Goal: Task Accomplishment & Management: Manage account settings

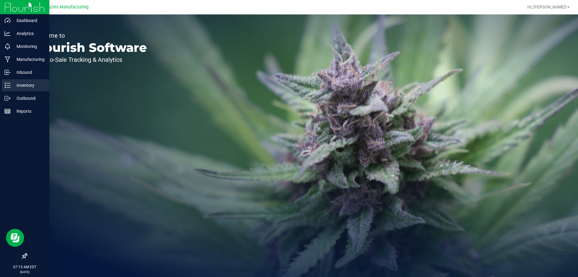
click at [4, 87] on div "Inventory" at bounding box center [26, 85] width 48 height 12
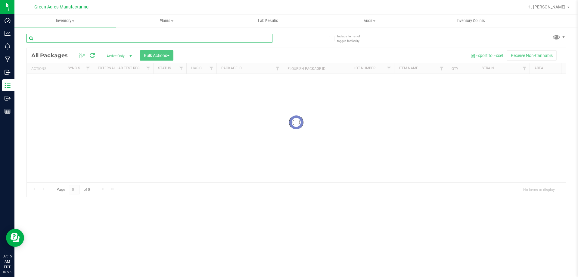
click at [106, 39] on input "text" at bounding box center [149, 38] width 246 height 9
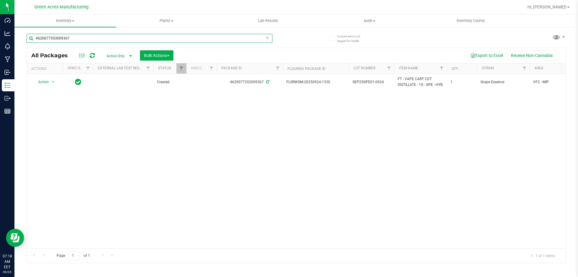
type input "4620077353009367"
click at [263, 141] on div "Action Action Adjust qty Create package Edit attributes Global inventory Locate…" at bounding box center [296, 161] width 539 height 174
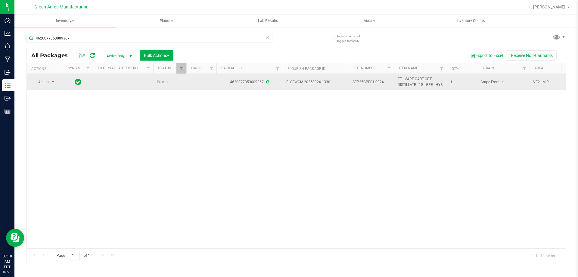
click at [43, 84] on span "Action" at bounding box center [41, 82] width 16 height 8
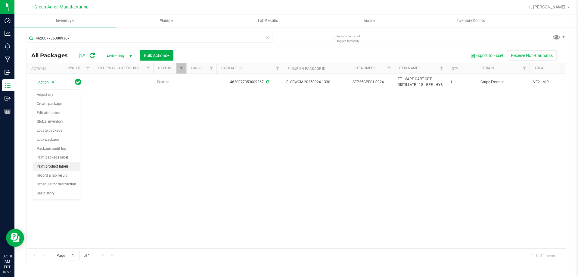
click at [40, 167] on li "Print product labels" at bounding box center [56, 166] width 47 height 9
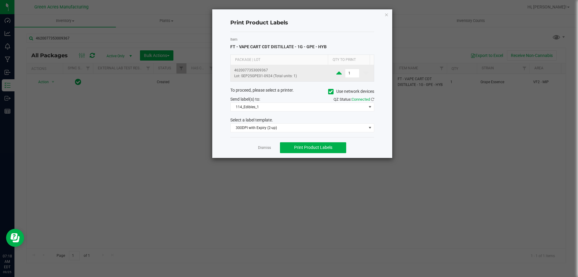
click at [336, 75] on icon at bounding box center [338, 73] width 5 height 8
type input "2"
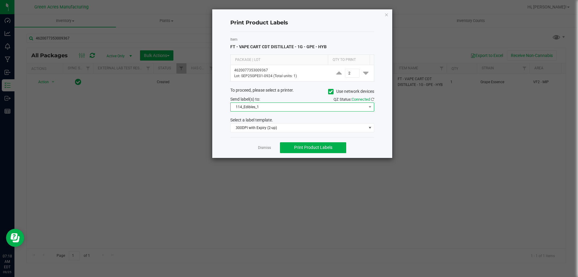
click at [282, 110] on span "114_Edibles_1" at bounding box center [299, 107] width 136 height 8
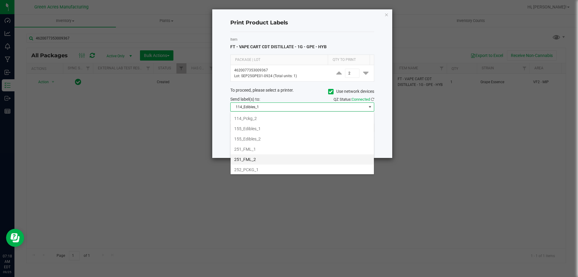
scroll to position [60, 0]
click at [256, 146] on li "252_PCKG_2" at bounding box center [302, 150] width 143 height 10
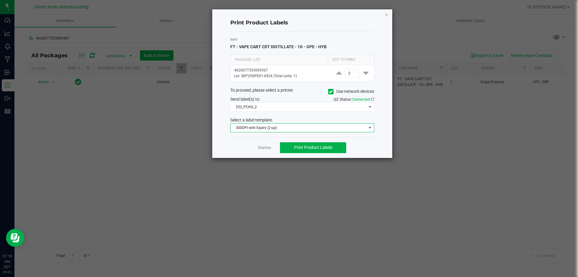
click at [316, 126] on span "300DPI with Expiry (2-up)" at bounding box center [299, 127] width 136 height 8
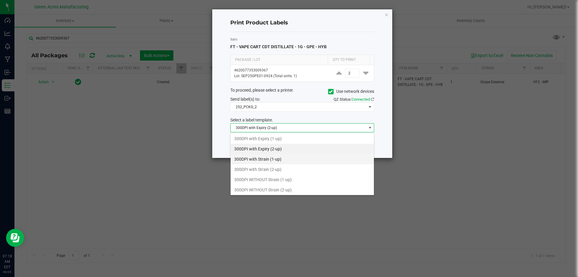
scroll to position [9, 144]
click at [275, 171] on li "300DPI with Strain (2-up)" at bounding box center [302, 169] width 143 height 10
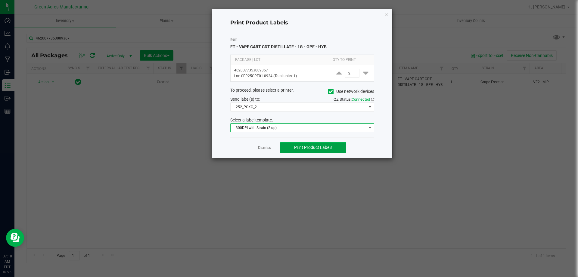
click at [304, 149] on span "Print Product Labels" at bounding box center [313, 147] width 38 height 5
click at [307, 28] on div "Print Product Labels" at bounding box center [302, 23] width 144 height 18
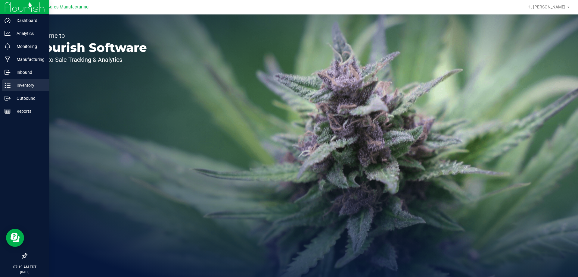
click at [9, 84] on icon at bounding box center [8, 85] width 6 height 6
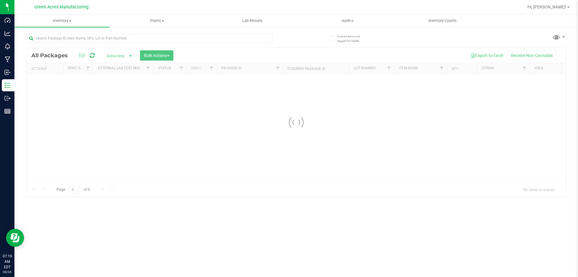
click at [168, 199] on div "Include items not tagged for facility Loading... All Packages Active Only Activ…" at bounding box center [296, 116] width 540 height 176
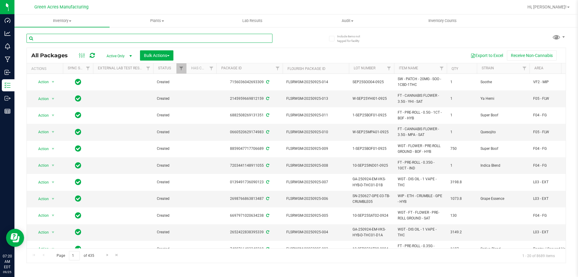
click at [167, 34] on input "text" at bounding box center [149, 38] width 246 height 9
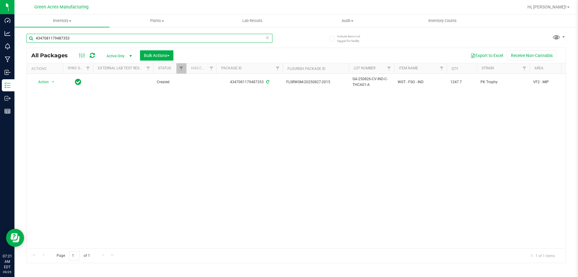
type input "4347081179487353"
click at [276, 162] on div "Action Action Adjust qty Create package Edit attributes Global inventory Locate…" at bounding box center [296, 161] width 539 height 174
click at [226, 125] on div "Action Action Adjust qty Create package Edit attributes Global inventory Locate…" at bounding box center [296, 161] width 539 height 174
click at [155, 115] on div "Action Action Adjust qty Create package Edit attributes Global inventory Locate…" at bounding box center [296, 161] width 539 height 174
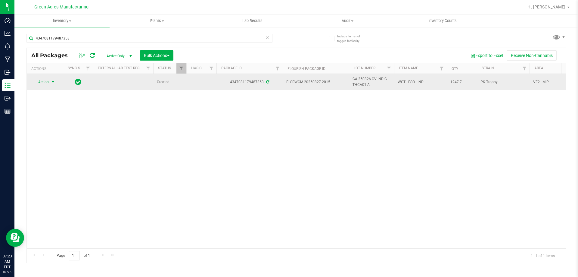
click at [47, 80] on span "Action" at bounding box center [41, 82] width 16 height 8
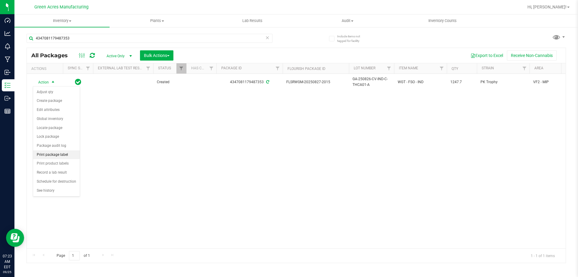
click at [46, 154] on li "Print package label" at bounding box center [56, 154] width 47 height 9
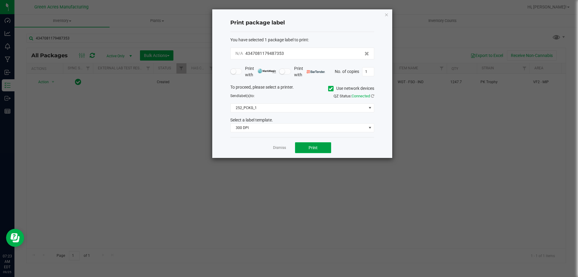
click at [314, 143] on button "Print" at bounding box center [313, 147] width 36 height 11
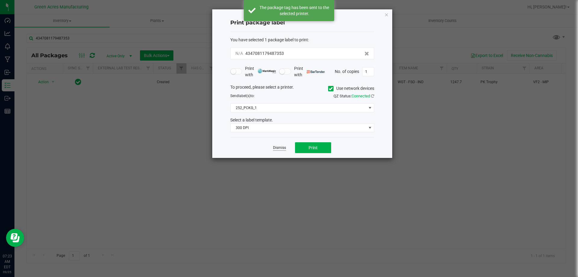
click at [281, 147] on link "Dismiss" at bounding box center [279, 147] width 13 height 5
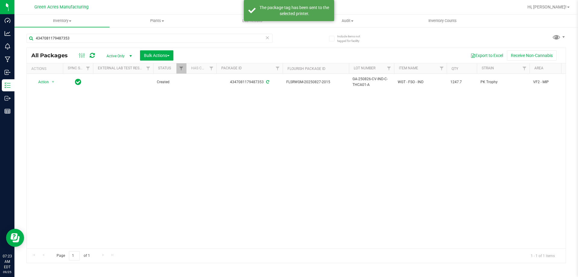
click at [166, 176] on div "Action Action Adjust qty Create package Edit attributes Global inventory Locate…" at bounding box center [296, 161] width 539 height 174
click at [148, 127] on div "Action Action Adjust qty Create package Edit attributes Global inventory Locate…" at bounding box center [296, 161] width 539 height 174
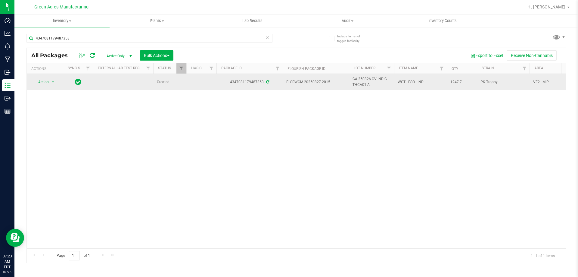
click at [385, 87] on span "GA-250826-CV-IND-C-THCA01-A" at bounding box center [372, 81] width 38 height 11
drag, startPoint x: 390, startPoint y: 81, endPoint x: 245, endPoint y: 82, distance: 145.1
paste input "O-SEP25IND02-0925"
type input "O-SEP25IND02-0925A"
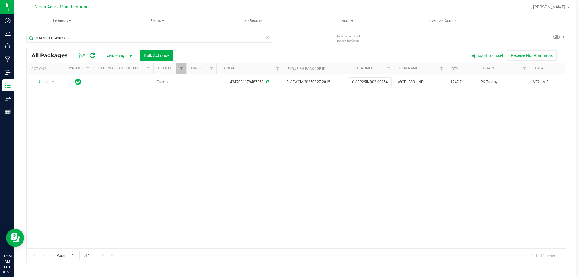
click at [372, 118] on div "All Packages Active Only Active Only Lab Samples Locked All External Internal B…" at bounding box center [296, 155] width 540 height 215
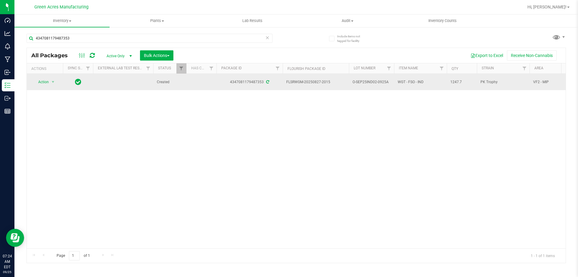
click at [384, 82] on span "O-SEP25IND02-0925A" at bounding box center [372, 82] width 38 height 6
type input "O-SEP25IND02-0925"
click at [476, 130] on div "All Packages Active Only Active Only Lab Samples Locked All External Internal B…" at bounding box center [296, 155] width 540 height 215
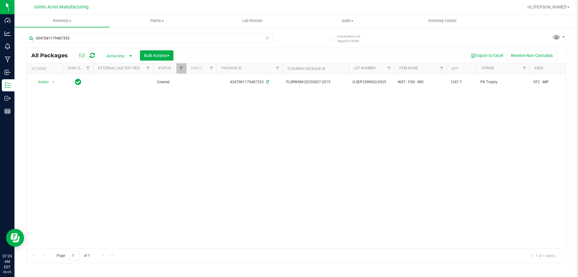
drag, startPoint x: 161, startPoint y: 138, endPoint x: 133, endPoint y: 132, distance: 28.7
click at [160, 139] on div "Action Action Adjust qty Create package Edit attributes Global inventory Locate…" at bounding box center [296, 161] width 539 height 174
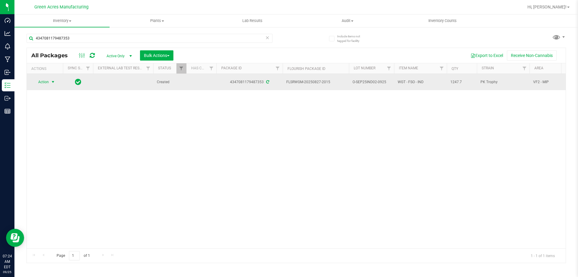
click at [47, 78] on span "Action" at bounding box center [41, 82] width 16 height 8
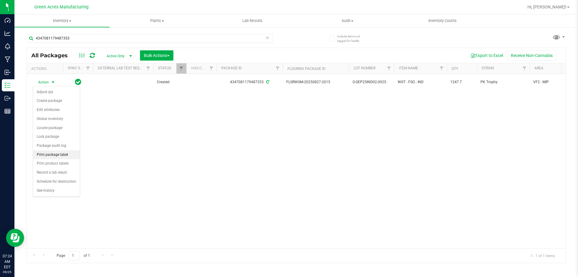
click at [52, 157] on li "Print package label" at bounding box center [56, 154] width 47 height 9
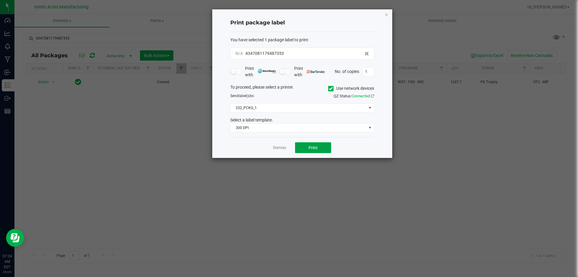
click at [312, 150] on span "Print" at bounding box center [313, 147] width 9 height 5
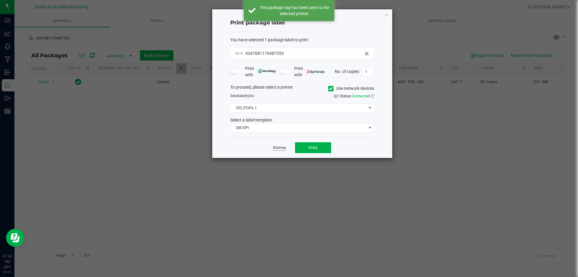
click at [277, 148] on link "Dismiss" at bounding box center [279, 147] width 13 height 5
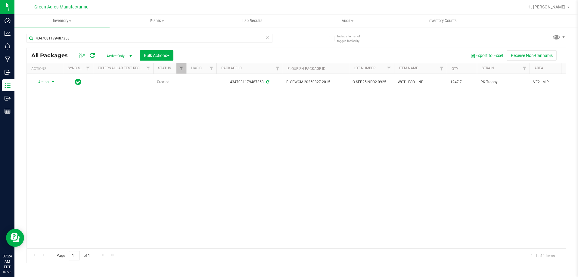
click at [272, 152] on div "Action Action Adjust qty Create package Edit attributes Global inventory Locate…" at bounding box center [296, 161] width 539 height 174
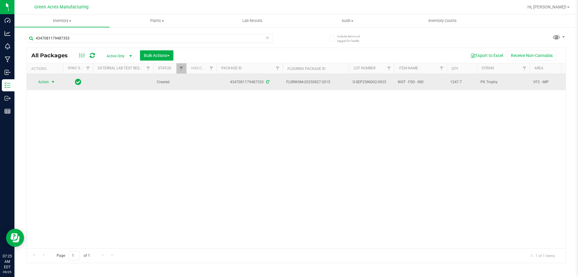
click at [40, 84] on span "Action" at bounding box center [41, 82] width 16 height 8
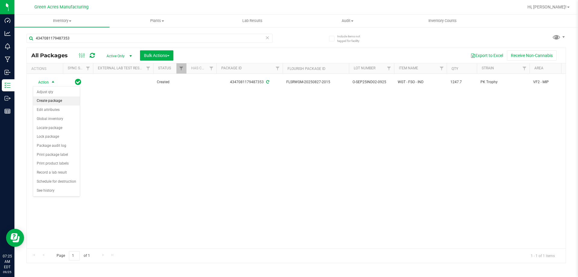
click at [45, 102] on li "Create package" at bounding box center [56, 100] width 47 height 9
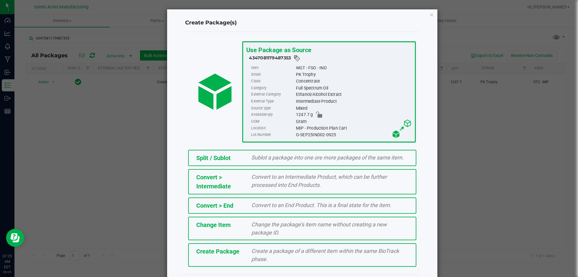
click at [224, 255] on div "Create Package" at bounding box center [219, 251] width 55 height 9
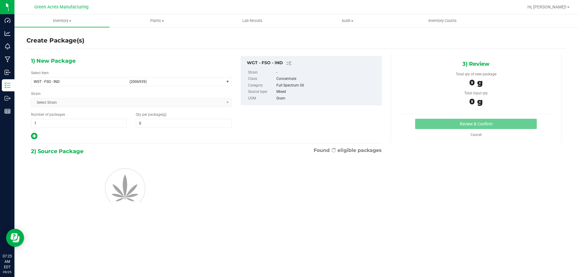
type input "0.0000"
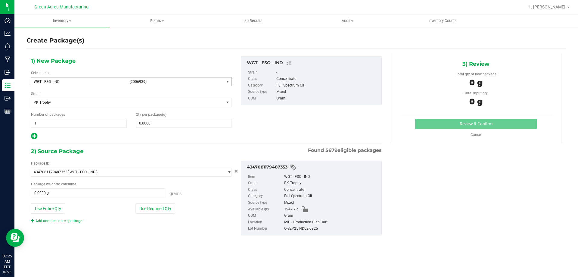
click at [86, 80] on span "WGT - FSO - IND" at bounding box center [80, 81] width 92 height 4
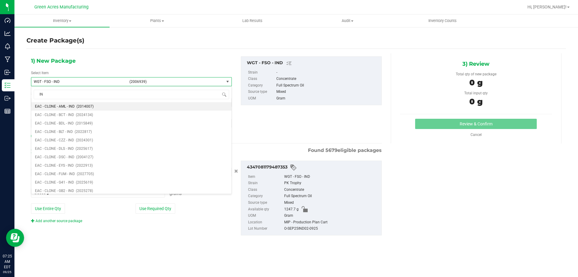
type input "I"
type input "FSO"
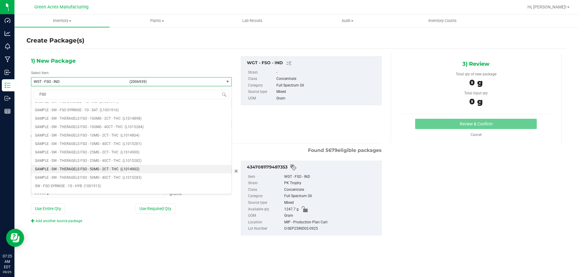
scroll to position [271, 0]
click at [100, 165] on li "SW - FSO SYRINGE - 1G - IND (1001917)" at bounding box center [131, 164] width 200 height 8
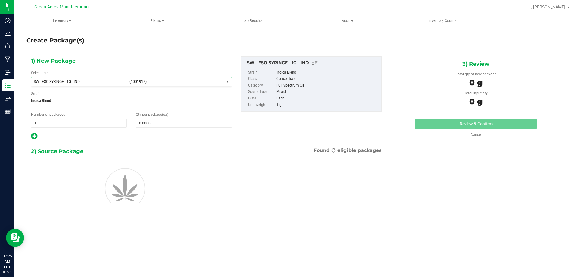
type input "0"
click at [162, 125] on span at bounding box center [184, 123] width 96 height 9
type input "1"
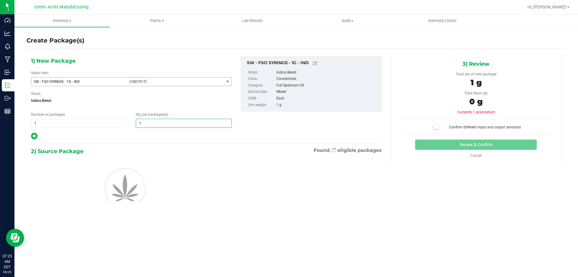
type input "1"
click at [162, 150] on div "2) Source Package Found eligible packages" at bounding box center [206, 151] width 351 height 9
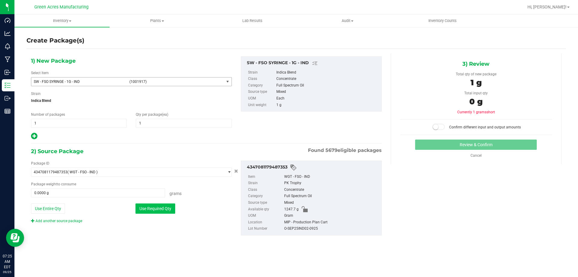
click at [164, 207] on button "Use Required Qty" at bounding box center [155, 208] width 40 height 10
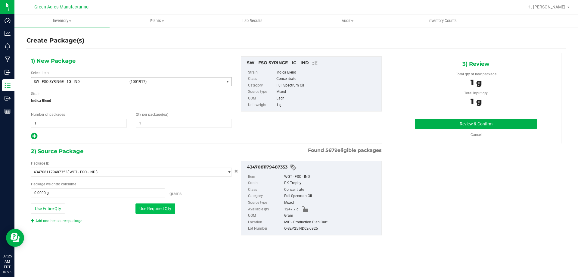
type input "1.0000 g"
click at [457, 128] on button "Review & Confirm" at bounding box center [476, 124] width 122 height 10
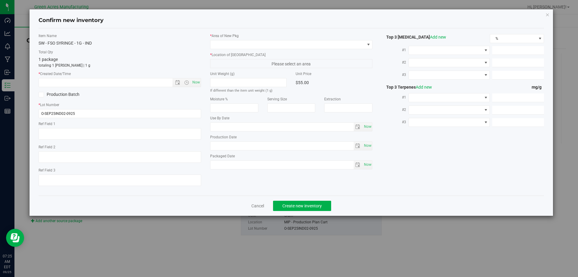
type textarea "21.3%/2.12% Terps"
type textarea ".172"
click at [198, 83] on span "Now" at bounding box center [196, 82] width 10 height 9
type input "9/25/2025 7:25 AM"
click at [216, 46] on span at bounding box center [287, 44] width 154 height 8
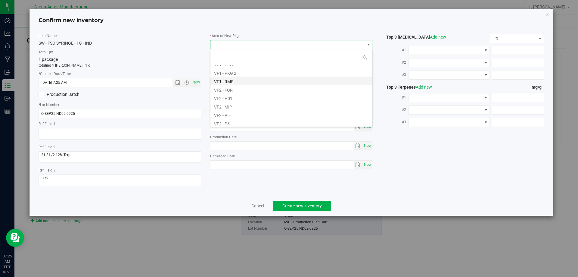
scroll to position [302, 0]
click at [232, 89] on li "VF2 - MIP" at bounding box center [291, 87] width 162 height 8
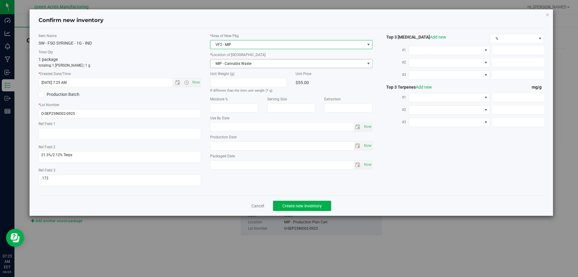
click at [232, 61] on span "MIP - Cannabis Waste" at bounding box center [287, 63] width 154 height 8
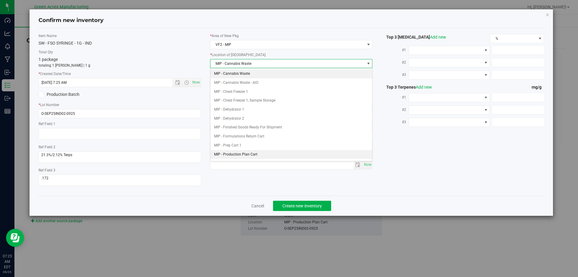
click at [223, 150] on \}\}_listbox "MIP - Cannabis Waste MIP - Cannabis Waste - AIO MIP - Chest Freezer 1 MIP - Che…" at bounding box center [291, 127] width 162 height 116
click at [222, 153] on li "MIP - Production Plan Cart" at bounding box center [291, 154] width 162 height 9
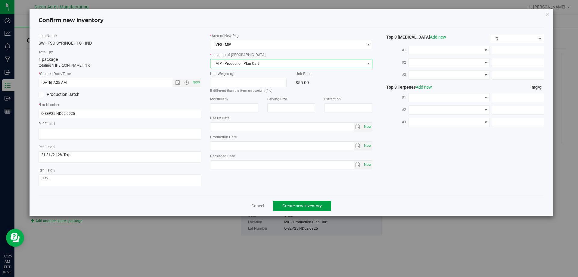
click at [297, 208] on button "Create new inventory" at bounding box center [302, 206] width 58 height 10
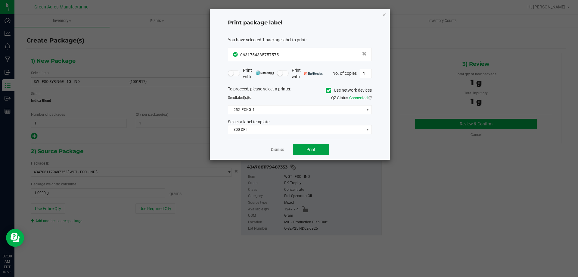
click at [311, 152] on button "Print" at bounding box center [311, 149] width 36 height 11
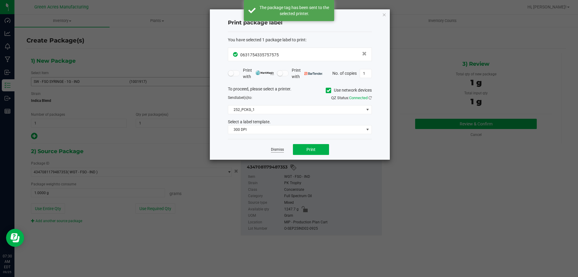
click at [279, 150] on link "Dismiss" at bounding box center [277, 149] width 13 height 5
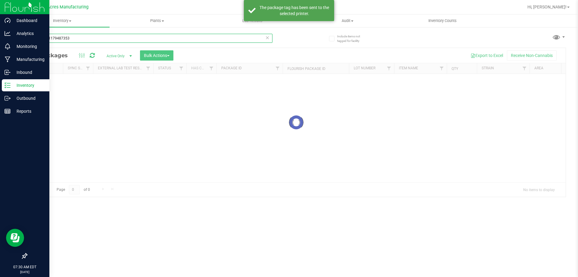
drag, startPoint x: 140, startPoint y: 33, endPoint x: 39, endPoint y: 89, distance: 115.2
click at [0, 73] on div "Dashboard Analytics Monitoring Manufacturing Inbound Inventory Outbound Reports…" at bounding box center [289, 138] width 578 height 277
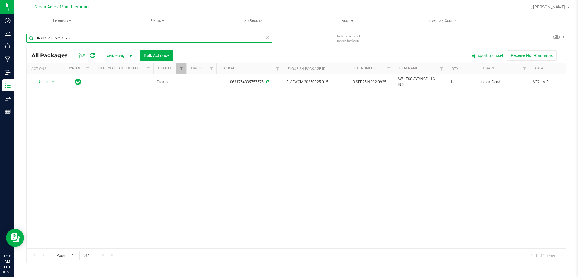
type input "0631754335757575"
click at [135, 161] on div "Action Action Adjust qty Create package Edit attributes Global inventory Locate…" at bounding box center [296, 161] width 539 height 174
click at [194, 188] on div "Action Action Adjust qty Create package Edit attributes Global inventory Locate…" at bounding box center [296, 161] width 539 height 174
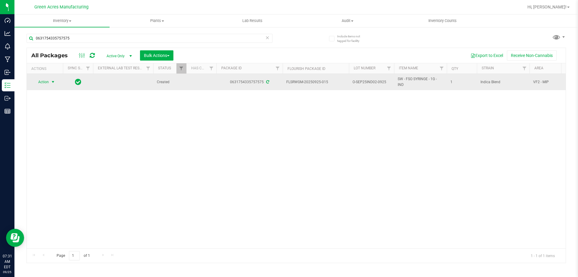
click at [48, 81] on span "Action" at bounding box center [41, 82] width 16 height 8
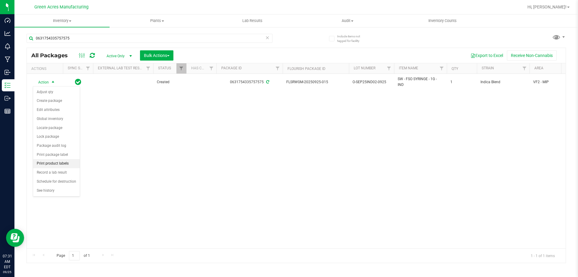
click at [65, 164] on li "Print product labels" at bounding box center [56, 163] width 47 height 9
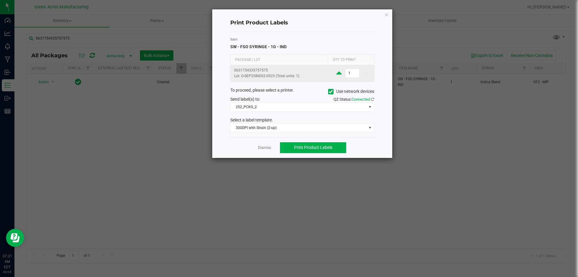
click at [337, 73] on icon at bounding box center [338, 73] width 5 height 8
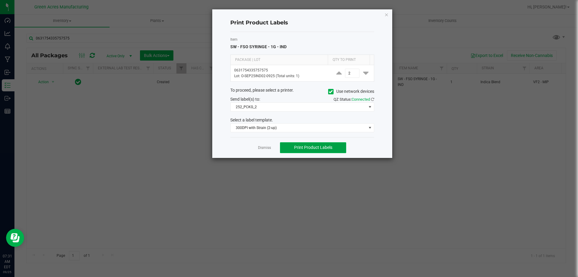
click at [336, 148] on button "Print Product Labels" at bounding box center [313, 147] width 66 height 11
click at [240, 226] on ngb-modal-window "Print Product Labels Item SW - FSO SYRINGE - 1G - IND Package | Lot Qty to Prin…" at bounding box center [291, 138] width 583 height 277
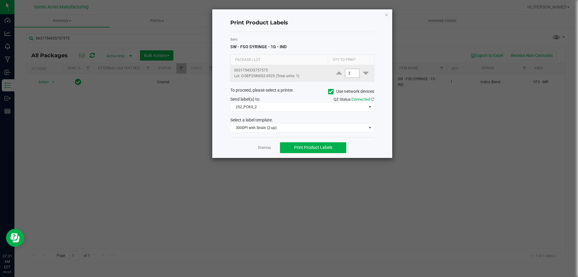
click at [352, 74] on input "2" at bounding box center [352, 73] width 14 height 8
click at [348, 75] on input "2" at bounding box center [352, 73] width 14 height 8
drag, startPoint x: 348, startPoint y: 75, endPoint x: 342, endPoint y: 74, distance: 5.8
click at [345, 74] on input "2" at bounding box center [352, 73] width 14 height 8
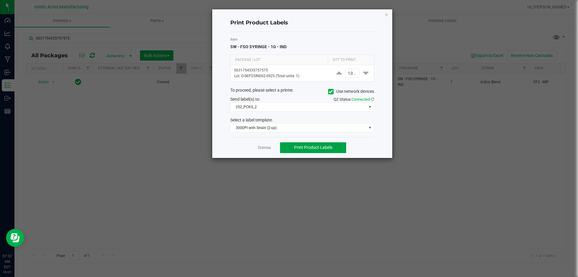
click at [320, 143] on button "Print Product Labels" at bounding box center [313, 147] width 66 height 11
click at [117, 247] on ngb-modal-window "Print Product Labels Item SW - FSO SYRINGE - 1G - IND Package | Lot Qty to Prin…" at bounding box center [291, 138] width 583 height 277
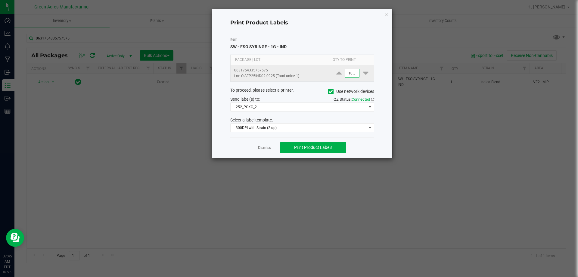
click at [345, 75] on input "1000" at bounding box center [352, 73] width 14 height 8
type input "1"
type input "250"
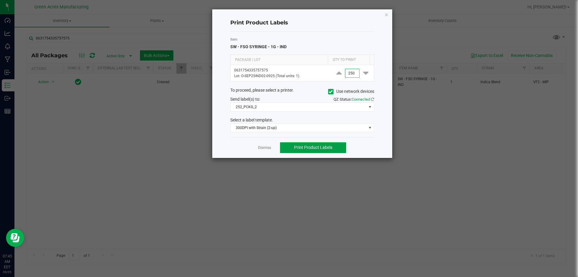
click at [318, 150] on span "Print Product Labels" at bounding box center [313, 147] width 38 height 5
drag, startPoint x: 291, startPoint y: 36, endPoint x: 283, endPoint y: 19, distance: 17.8
click at [291, 36] on div "Item SW - FSO SYRINGE - 1G - IND Package | Lot Qty to Print 0631754335757575 Lo…" at bounding box center [302, 84] width 144 height 105
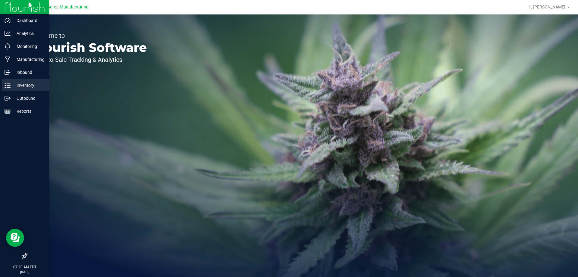
click at [7, 87] on icon at bounding box center [8, 85] width 6 height 6
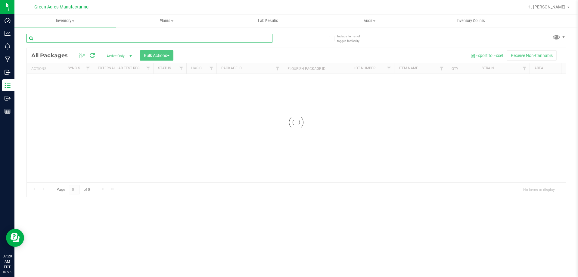
click at [50, 38] on input "text" at bounding box center [149, 38] width 246 height 9
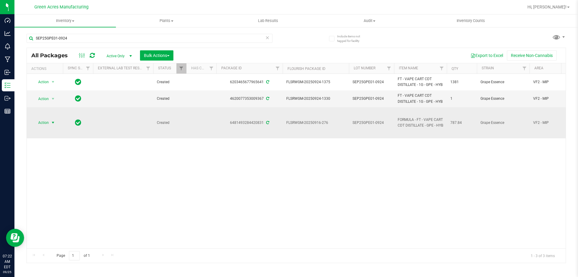
click at [44, 127] on span "Action" at bounding box center [41, 122] width 16 height 8
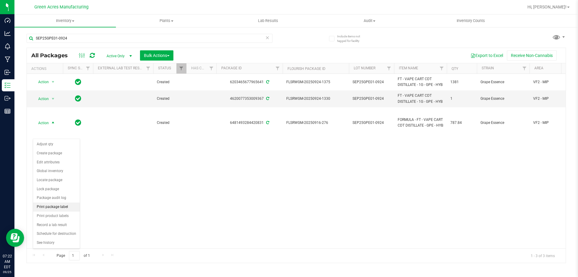
drag, startPoint x: 56, startPoint y: 218, endPoint x: 54, endPoint y: 205, distance: 12.8
click at [54, 205] on ul "Adjust qty Create package Edit attributes Global inventory Locate package Lock …" at bounding box center [56, 193] width 47 height 107
click at [54, 205] on li "Print package label" at bounding box center [56, 206] width 47 height 9
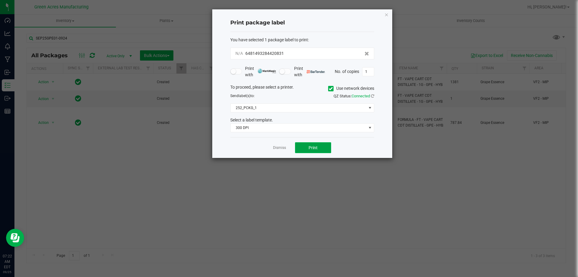
click at [316, 151] on button "Print" at bounding box center [313, 147] width 36 height 11
click at [305, 150] on button "Print" at bounding box center [313, 147] width 36 height 11
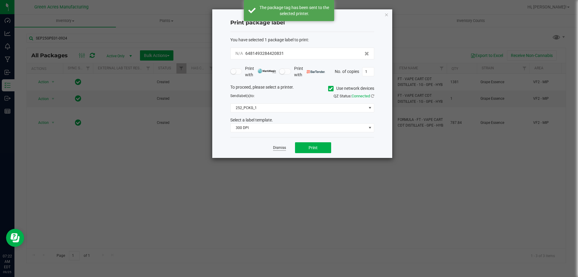
click at [277, 149] on link "Dismiss" at bounding box center [279, 147] width 13 height 5
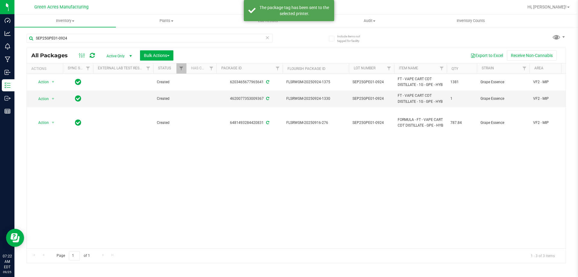
click at [163, 172] on div "Action Action Adjust qty Create package Edit attributes Global inventory Locate…" at bounding box center [296, 161] width 539 height 174
click at [189, 222] on div "Action Action Adjust qty Create package Edit attributes Global inventory Locate…" at bounding box center [296, 161] width 539 height 174
click at [216, 203] on div "Action Action Adjust qty Create package Edit attributes Global inventory Locate…" at bounding box center [296, 161] width 539 height 174
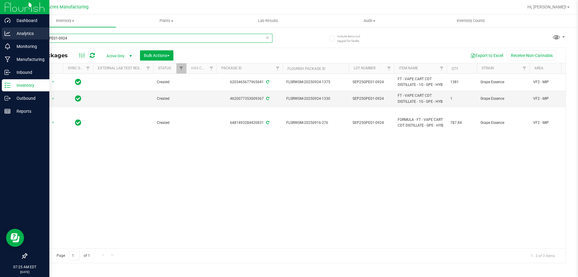
drag, startPoint x: 112, startPoint y: 38, endPoint x: 0, endPoint y: 36, distance: 112.3
click at [0, 36] on div "Dashboard Analytics Monitoring Manufacturing Inbound Inventory Outbound Reports…" at bounding box center [289, 138] width 578 height 277
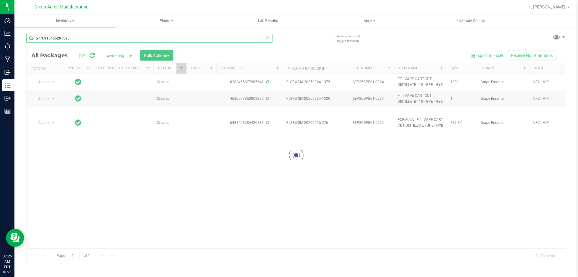
type input "5776913456201595"
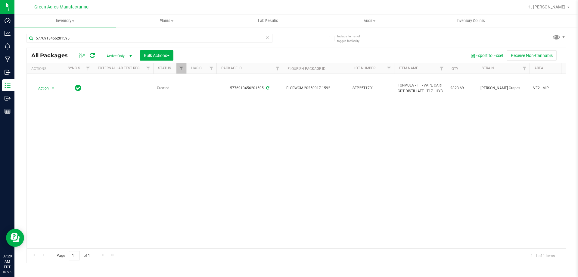
drag, startPoint x: 383, startPoint y: 179, endPoint x: 336, endPoint y: 159, distance: 51.9
click at [383, 179] on div "Action Action Adjust qty Create package Edit attributes Global inventory Locate…" at bounding box center [296, 161] width 539 height 174
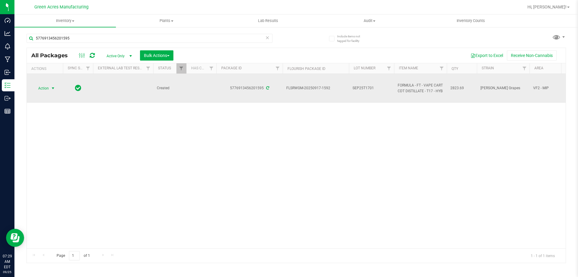
click at [47, 85] on span "Action" at bounding box center [41, 88] width 16 height 8
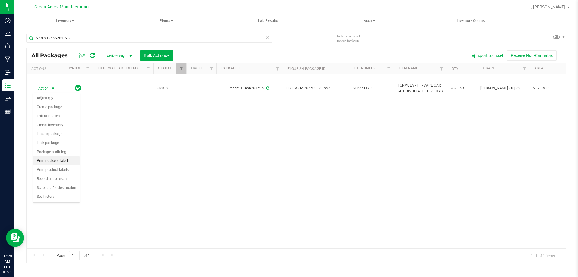
click at [60, 158] on li "Print package label" at bounding box center [56, 160] width 47 height 9
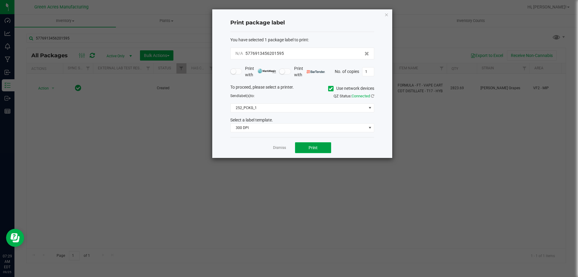
click at [309, 147] on span "Print" at bounding box center [313, 147] width 9 height 5
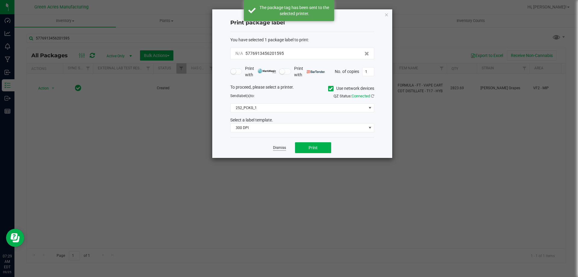
click at [281, 148] on link "Dismiss" at bounding box center [279, 147] width 13 height 5
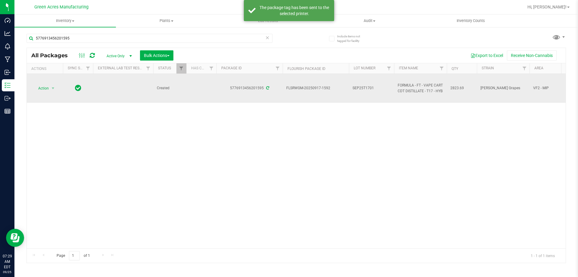
click at [369, 92] on td "SEP25T1701" at bounding box center [371, 88] width 45 height 29
type input "SEP25T1701-0925"
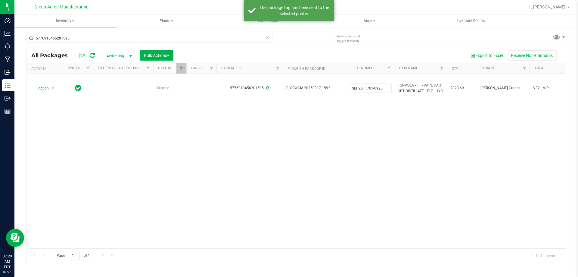
click at [393, 118] on div "All Packages Active Only Active Only Lab Samples Locked All External Internal B…" at bounding box center [296, 155] width 540 height 215
drag, startPoint x: 50, startPoint y: 89, endPoint x: 50, endPoint y: 95, distance: 5.7
click at [50, 89] on span "select" at bounding box center [53, 88] width 8 height 8
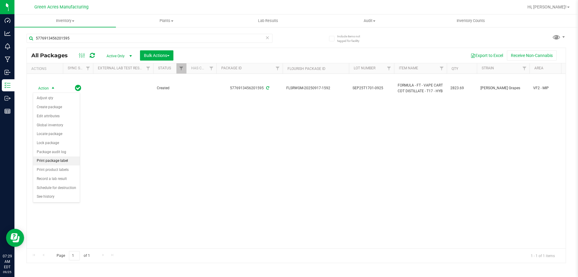
click at [57, 163] on li "Print package label" at bounding box center [56, 160] width 47 height 9
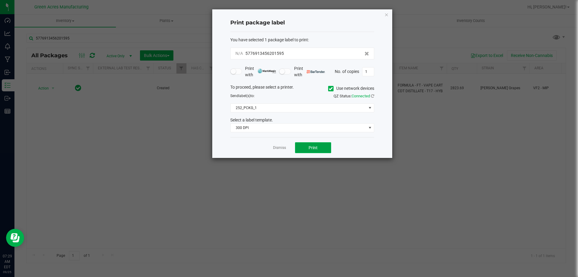
click at [318, 151] on button "Print" at bounding box center [313, 147] width 36 height 11
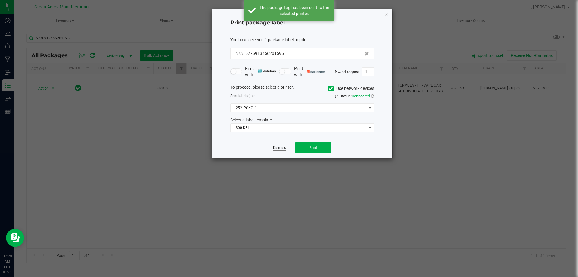
click at [275, 148] on link "Dismiss" at bounding box center [279, 147] width 13 height 5
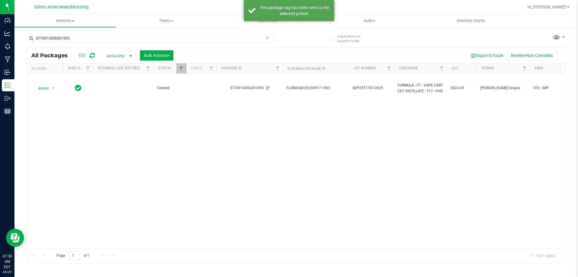
click at [258, 142] on div "Action Action Adjust qty Create package Edit attributes Global inventory Locate…" at bounding box center [296, 161] width 539 height 174
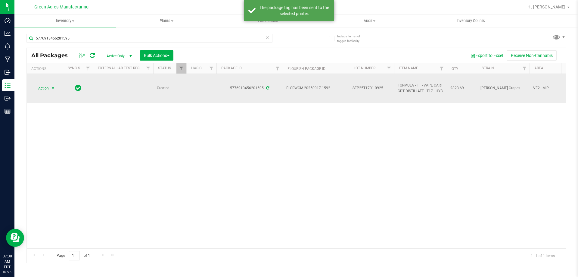
click at [42, 86] on span "Action" at bounding box center [41, 88] width 16 height 8
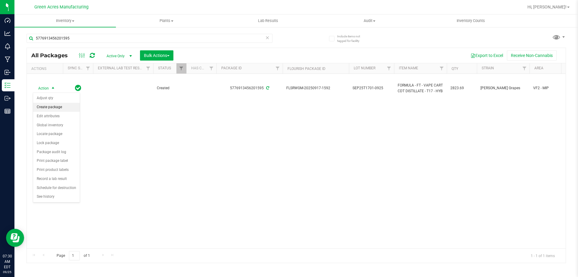
click at [46, 107] on li "Create package" at bounding box center [56, 107] width 47 height 9
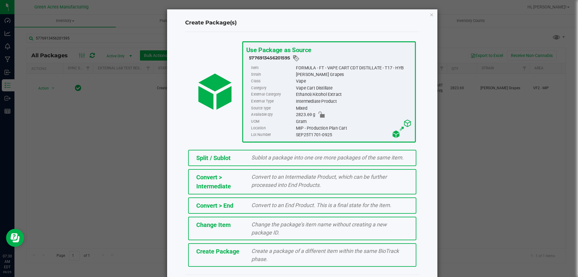
click at [232, 265] on div "Create Package Create a package of a different item within the same BioTrack ph…" at bounding box center [302, 254] width 228 height 23
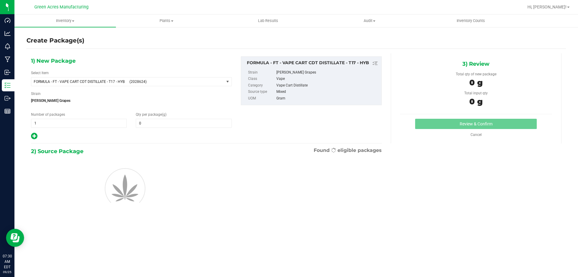
type input "0.0000"
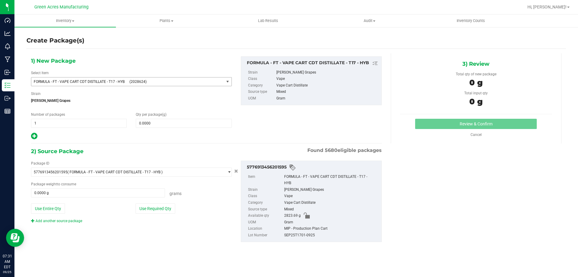
click at [157, 79] on span "(2028624)" at bounding box center [175, 81] width 92 height 4
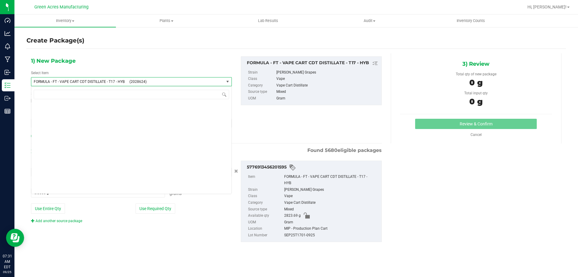
scroll to position [12561, 0]
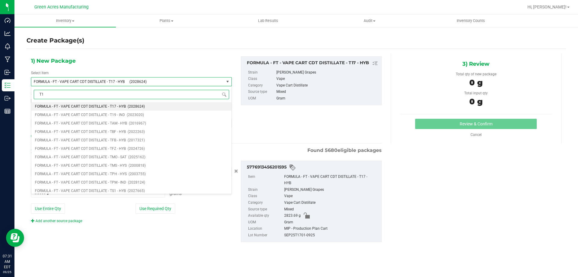
type input "T17"
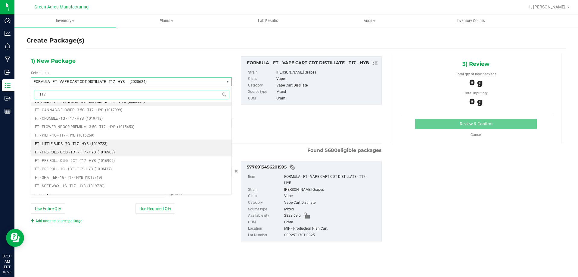
scroll to position [60, 0]
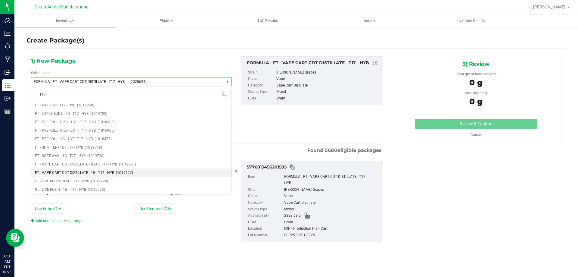
click at [120, 172] on span "(1019722)" at bounding box center [124, 172] width 17 height 4
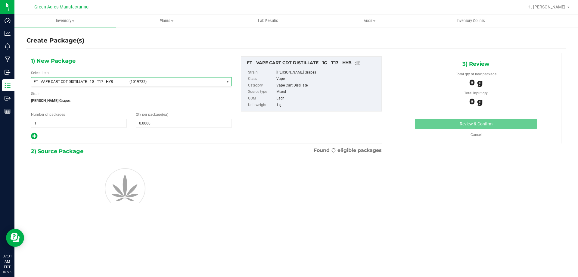
type input "0"
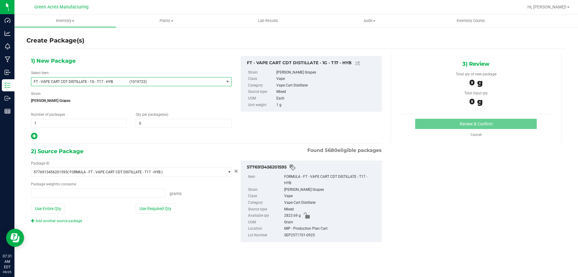
type input "0.0000 g"
click at [166, 125] on span at bounding box center [184, 123] width 96 height 9
type input "1"
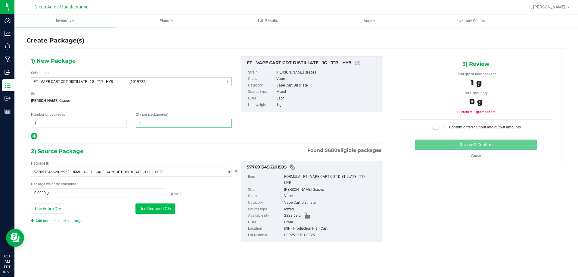
type input "1"
click at [169, 213] on button "Use Required Qty" at bounding box center [155, 208] width 40 height 10
type input "1.0000 g"
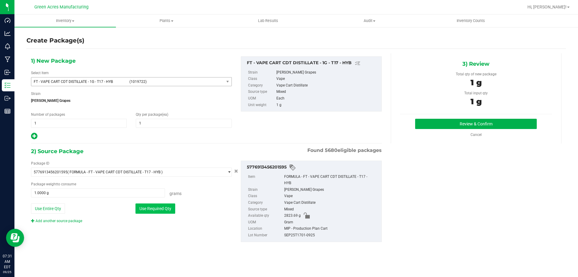
click at [168, 210] on button "Use Required Qty" at bounding box center [155, 208] width 40 height 10
click at [447, 120] on button "Review & Confirm" at bounding box center [476, 124] width 122 height 10
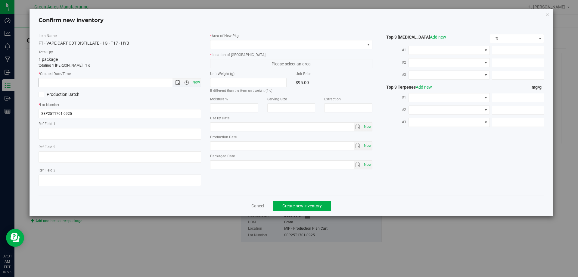
click at [196, 82] on span "Now" at bounding box center [196, 82] width 10 height 9
type input "9/25/2025 7:31 AM"
click at [232, 42] on span at bounding box center [287, 44] width 154 height 8
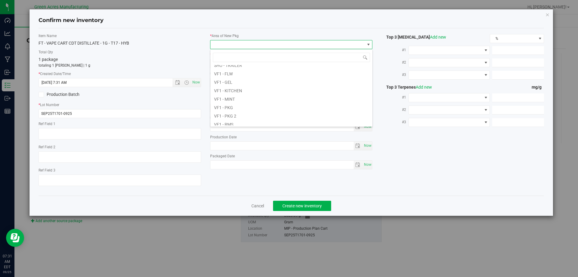
scroll to position [271, 0]
click at [243, 120] on li "VF2 - MIP" at bounding box center [291, 118] width 162 height 8
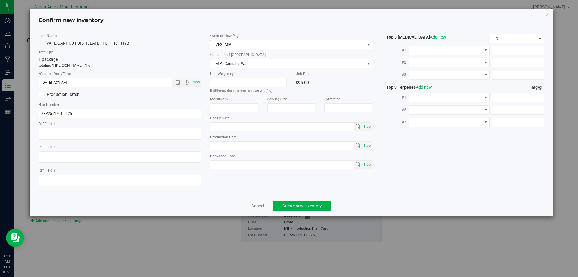
click at [234, 65] on span "MIP - Cannabis Waste" at bounding box center [287, 63] width 154 height 8
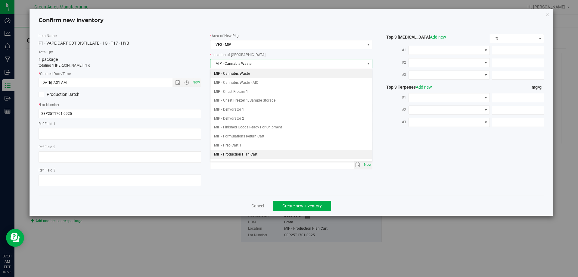
drag, startPoint x: 230, startPoint y: 154, endPoint x: 275, endPoint y: 185, distance: 54.8
click at [230, 154] on li "MIP - Production Plan Cart" at bounding box center [291, 154] width 162 height 9
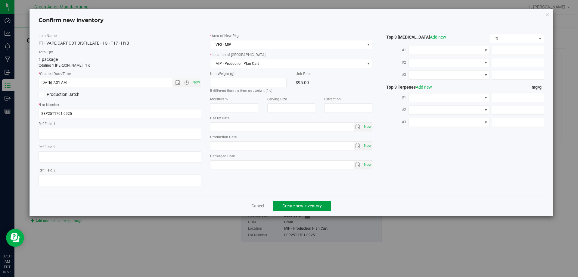
click at [298, 203] on span "Create new inventory" at bounding box center [301, 205] width 39 height 5
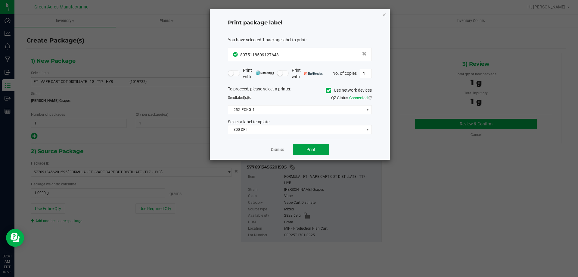
click at [319, 150] on button "Print" at bounding box center [311, 149] width 36 height 11
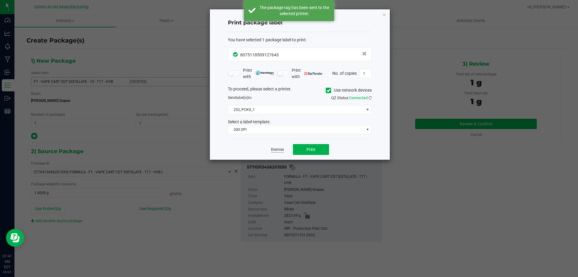
click at [277, 150] on link "Dismiss" at bounding box center [277, 149] width 13 height 5
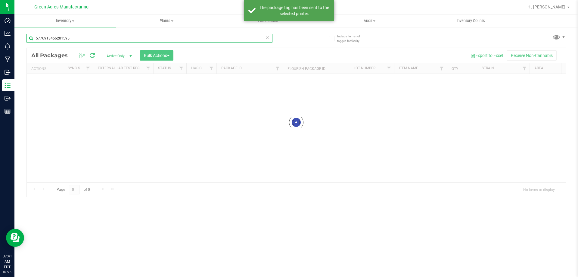
drag, startPoint x: 61, startPoint y: 42, endPoint x: 123, endPoint y: 121, distance: 101.0
click at [0, 60] on div "Dashboard Analytics Monitoring Manufacturing Inbound Inventory Outbound Reports…" at bounding box center [289, 138] width 578 height 277
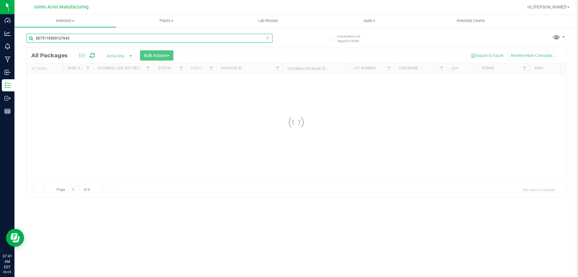
type input "8075118509127643"
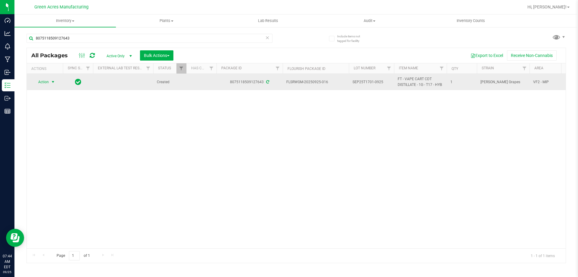
click at [41, 81] on span "Action" at bounding box center [41, 82] width 16 height 8
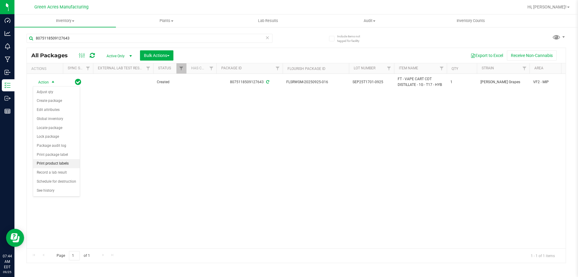
click at [54, 159] on li "Print product labels" at bounding box center [56, 163] width 47 height 9
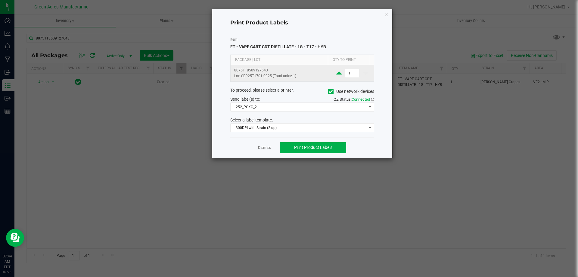
click at [336, 74] on icon at bounding box center [338, 73] width 5 height 8
type input "2"
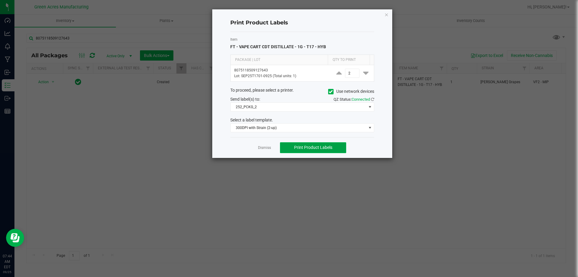
click at [330, 146] on span "Print Product Labels" at bounding box center [313, 147] width 38 height 5
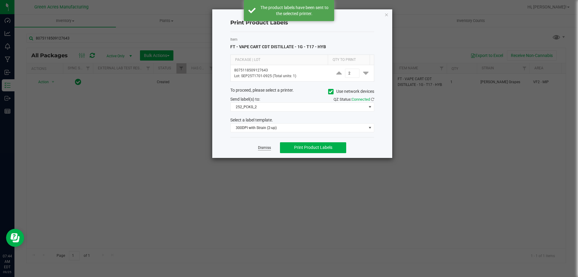
click at [268, 147] on link "Dismiss" at bounding box center [264, 147] width 13 height 5
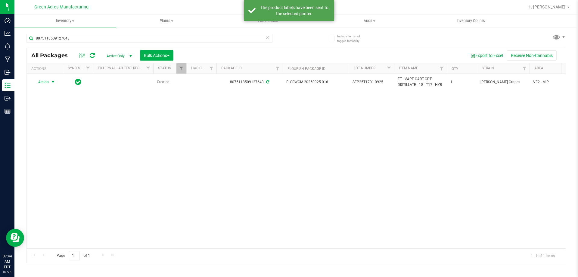
click at [209, 130] on div "Action Action Adjust qty Create package Edit attributes Global inventory Locate…" at bounding box center [296, 161] width 539 height 174
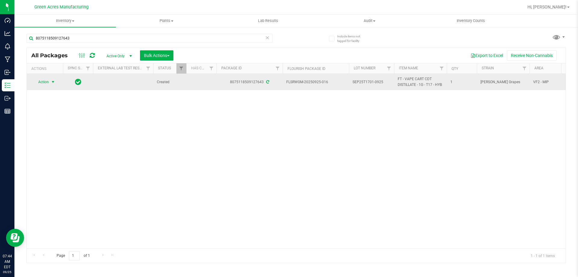
click at [49, 83] on span "select" at bounding box center [53, 82] width 8 height 8
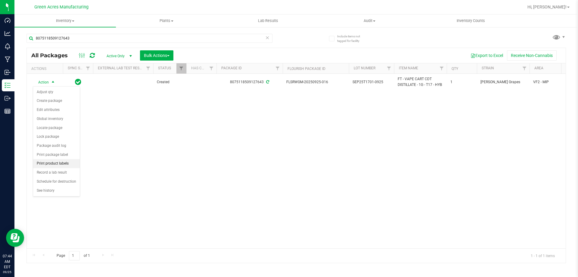
click at [49, 166] on li "Print product labels" at bounding box center [56, 163] width 47 height 9
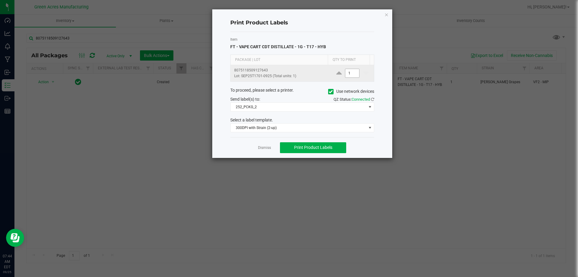
click at [350, 74] on input "1" at bounding box center [352, 73] width 14 height 8
click at [347, 70] on input "1" at bounding box center [352, 73] width 14 height 8
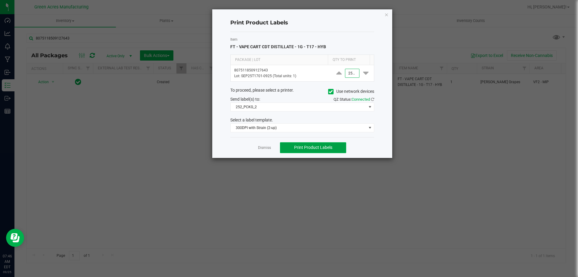
type input "2,500"
click at [299, 146] on span "Print Product Labels" at bounding box center [313, 147] width 38 height 5
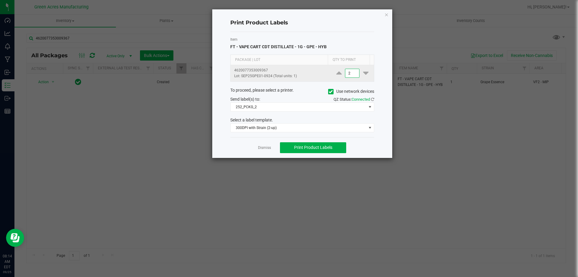
click at [345, 73] on input "2" at bounding box center [352, 73] width 14 height 8
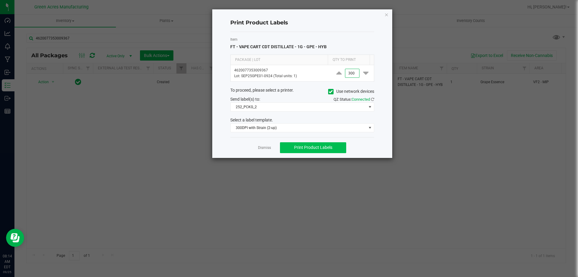
type input "300"
click at [299, 145] on span "Print Product Labels" at bounding box center [313, 147] width 38 height 5
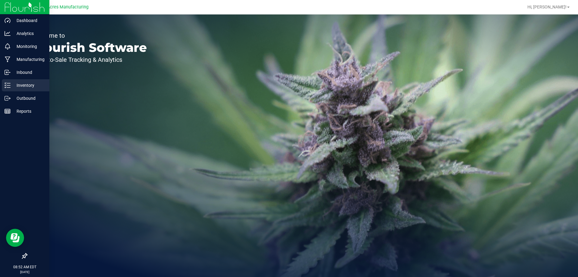
click at [5, 86] on icon at bounding box center [8, 85] width 6 height 6
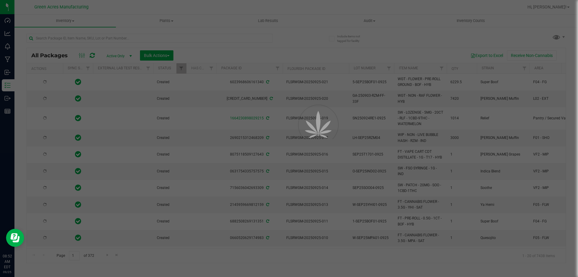
type input "2026-04-06"
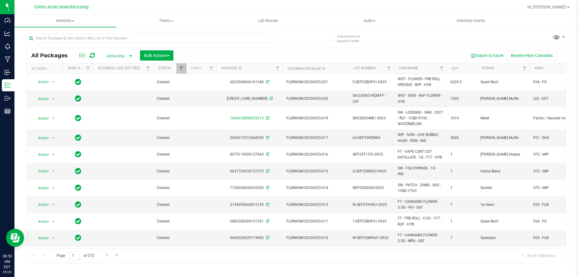
click at [230, 48] on div "All Packages Active Only Active Only Lab Samples Locked All External Internal B…" at bounding box center [296, 55] width 539 height 15
click at [119, 38] on input "text" at bounding box center [149, 38] width 246 height 9
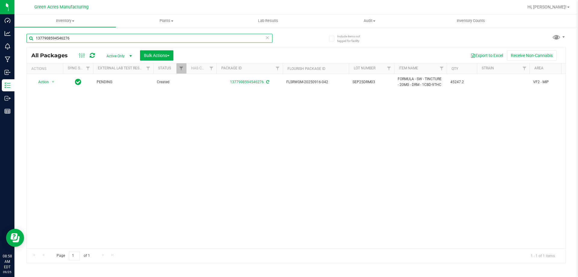
type input "1377908594546276"
click at [299, 181] on div "Action Action Adjust qty Create package Edit attributes Global inventory Locate…" at bounding box center [296, 161] width 539 height 174
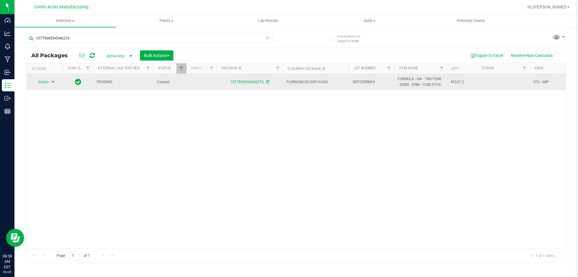
click at [38, 80] on span "Action" at bounding box center [41, 82] width 16 height 8
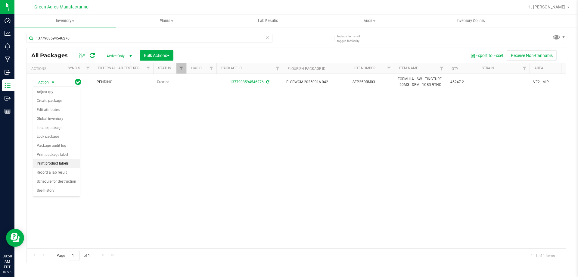
click at [60, 164] on li "Print product labels" at bounding box center [56, 163] width 47 height 9
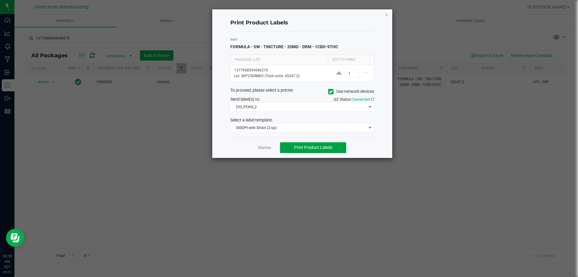
click at [313, 150] on button "Print Product Labels" at bounding box center [313, 147] width 66 height 11
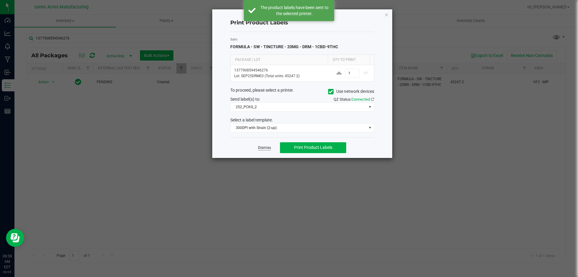
click at [260, 147] on link "Dismiss" at bounding box center [264, 147] width 13 height 5
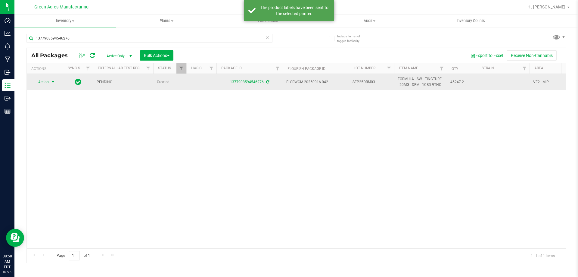
click at [46, 80] on span "Action" at bounding box center [41, 82] width 16 height 8
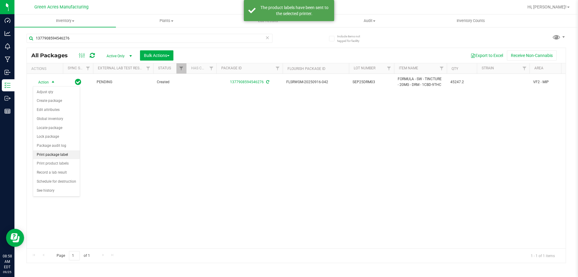
click at [58, 152] on li "Print package label" at bounding box center [56, 154] width 47 height 9
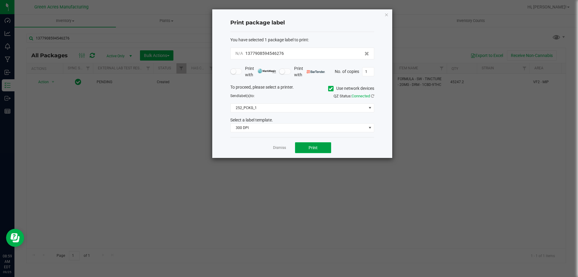
click at [311, 145] on button "Print" at bounding box center [313, 147] width 36 height 11
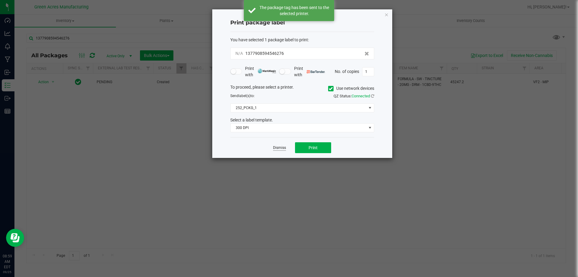
click at [277, 147] on link "Dismiss" at bounding box center [279, 147] width 13 height 5
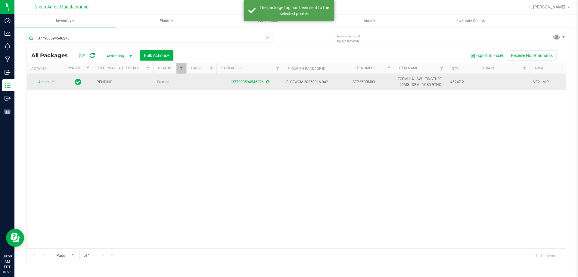
click at [361, 86] on td "SEP25DRM03" at bounding box center [371, 82] width 45 height 16
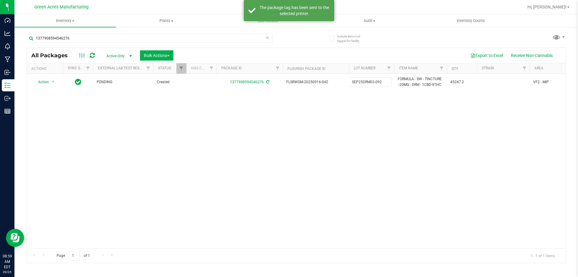
type input "SEP25DRM03-0925"
click at [406, 139] on div "All Packages Active Only Active Only Lab Samples Locked All External Internal B…" at bounding box center [296, 155] width 540 height 215
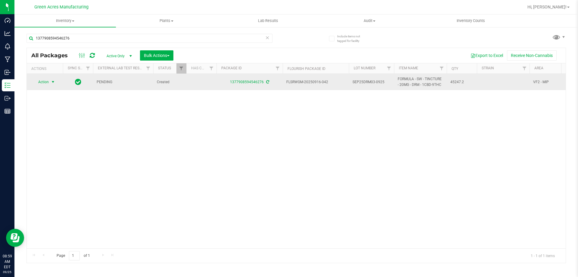
click at [44, 80] on span "Action" at bounding box center [41, 82] width 16 height 8
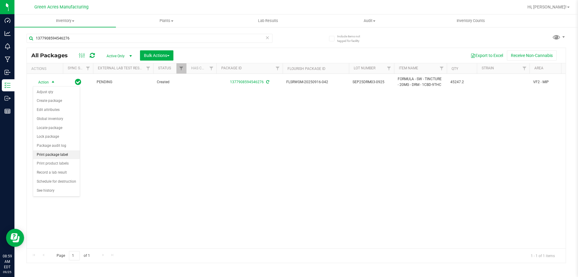
click at [62, 154] on li "Print package label" at bounding box center [56, 154] width 47 height 9
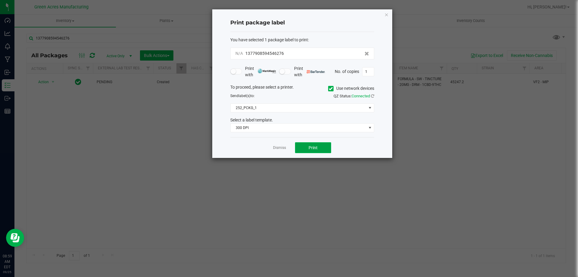
click at [317, 148] on span "Print" at bounding box center [313, 147] width 9 height 5
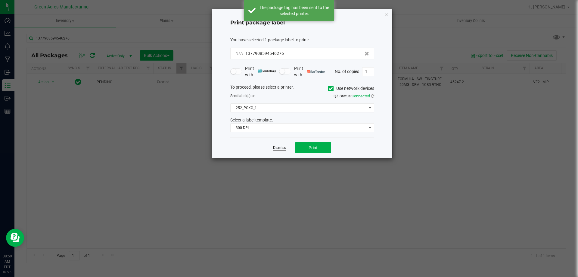
click at [283, 148] on link "Dismiss" at bounding box center [279, 147] width 13 height 5
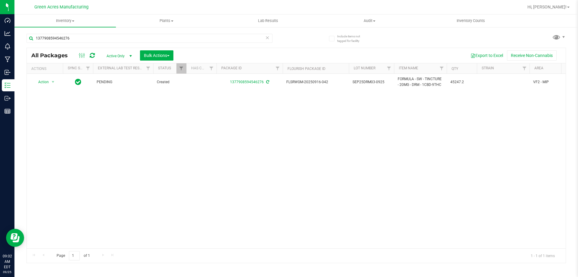
click at [43, 138] on div "Action Action Adjust qty Create package Edit attributes Global inventory Locate…" at bounding box center [296, 161] width 539 height 174
click at [64, 176] on div "Action Action Adjust qty Create package Edit attributes Global inventory Locate…" at bounding box center [296, 161] width 539 height 174
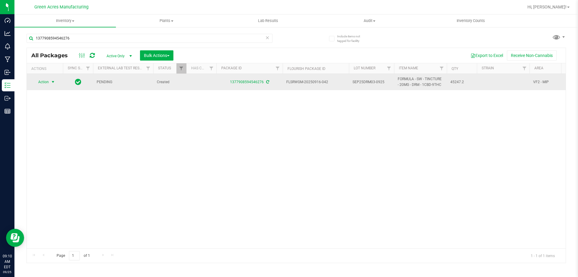
click at [38, 81] on span "Action" at bounding box center [41, 82] width 16 height 8
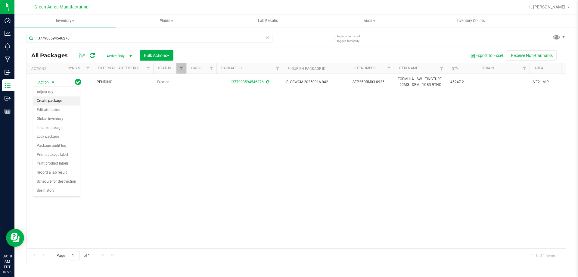
click at [44, 101] on li "Create package" at bounding box center [56, 100] width 47 height 9
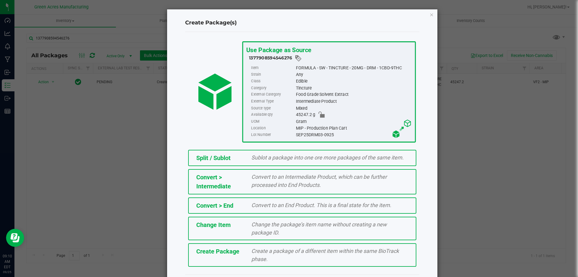
click at [251, 249] on span "Create a package of a different item within the same BioTrack phase." at bounding box center [325, 254] width 148 height 14
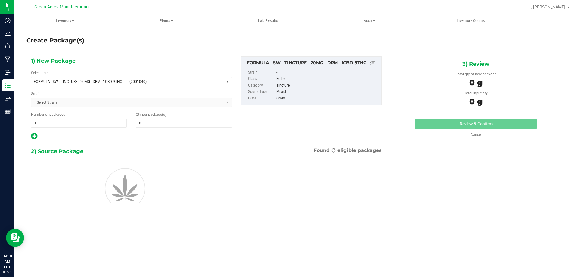
type input "0.0000"
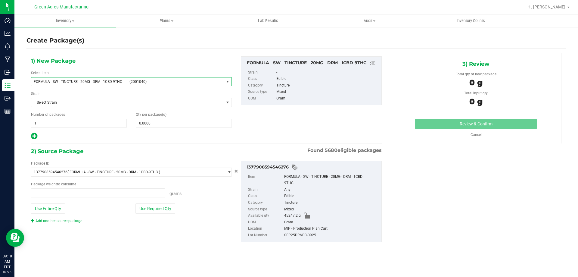
type input "0.0000 g"
click at [140, 82] on span "(2001040)" at bounding box center [175, 81] width 92 height 4
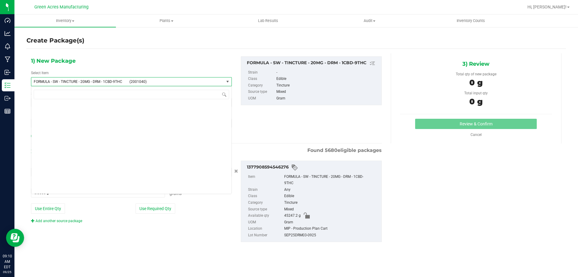
scroll to position [14171, 0]
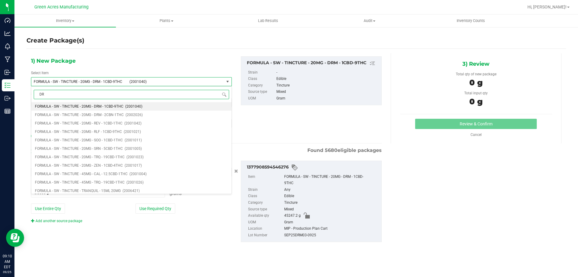
type input "DRM"
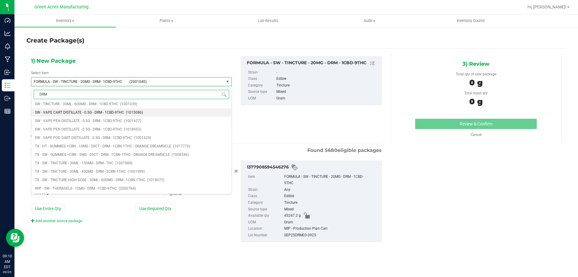
scroll to position [301, 0]
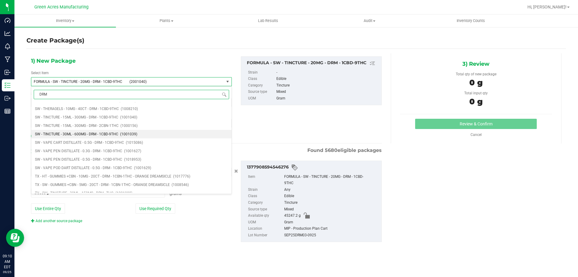
click at [131, 133] on span "(1001039)" at bounding box center [128, 134] width 17 height 4
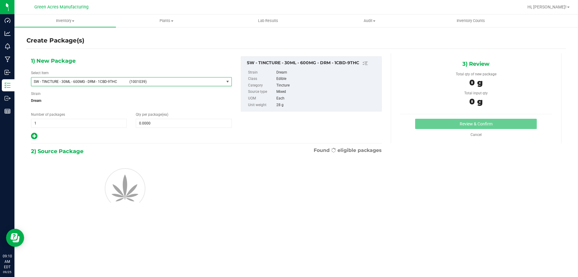
type input "0"
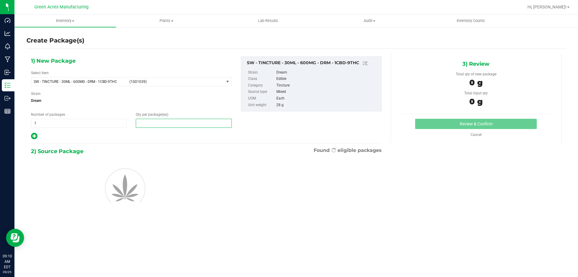
click at [172, 123] on span at bounding box center [184, 123] width 96 height 9
type input "1"
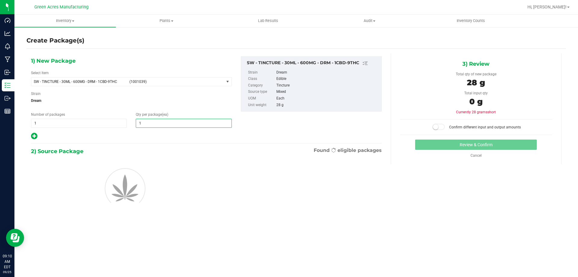
type input "1"
click at [174, 136] on div at bounding box center [131, 136] width 201 height 8
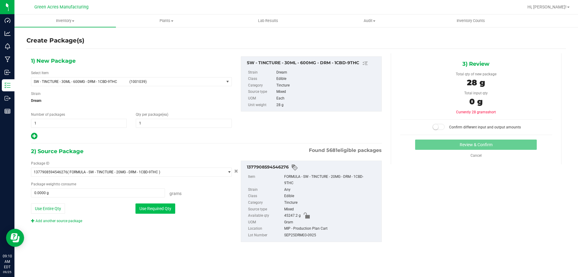
click at [165, 211] on button "Use Required Qty" at bounding box center [155, 208] width 40 height 10
type input "28.0000 g"
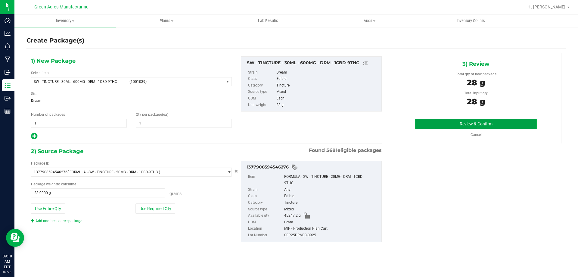
click at [472, 127] on button "Review & Confirm" at bounding box center [476, 124] width 122 height 10
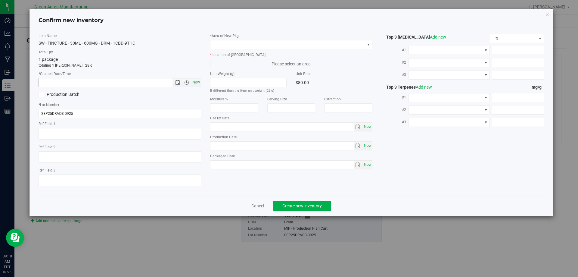
click at [194, 81] on span "Now" at bounding box center [196, 82] width 10 height 9
type input "9/25/2025 9:10 AM"
click at [220, 44] on span at bounding box center [287, 44] width 154 height 8
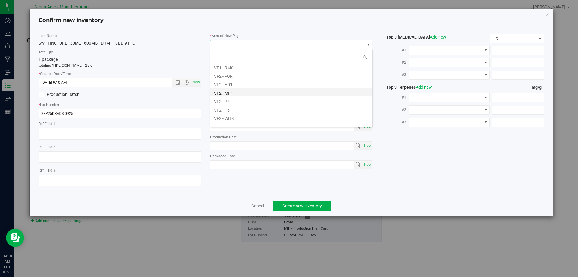
scroll to position [301, 0]
click at [223, 88] on li "VF2 - MIP" at bounding box center [291, 88] width 162 height 8
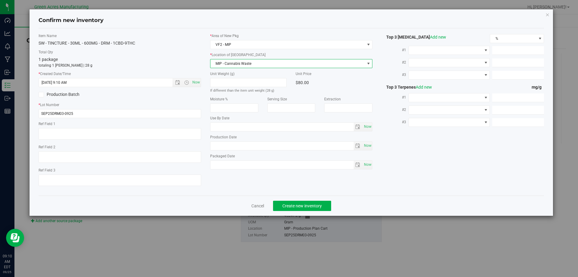
click at [230, 61] on span "MIP - Cannabis Waste" at bounding box center [287, 63] width 154 height 8
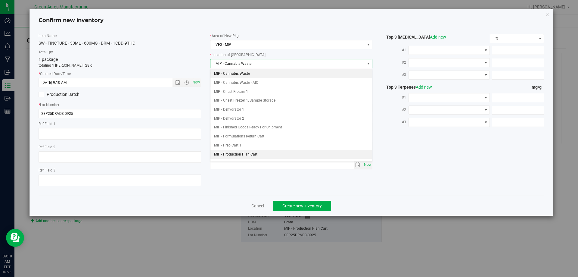
click at [242, 153] on li "MIP - Production Plan Cart" at bounding box center [291, 154] width 162 height 9
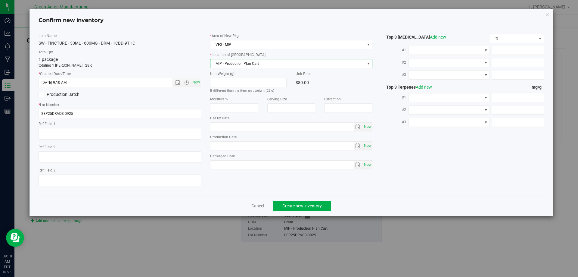
drag, startPoint x: 316, startPoint y: 186, endPoint x: 320, endPoint y: 200, distance: 14.1
click at [316, 188] on div "Item Name SW - TINCTURE - 30ML - 600MG - DRM - 1CBD-9THC Total Qty 1 package to…" at bounding box center [291, 111] width 515 height 157
click at [320, 206] on span "Create new inventory" at bounding box center [301, 205] width 39 height 5
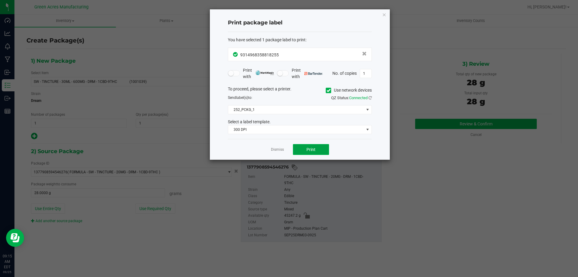
click at [319, 149] on button "Print" at bounding box center [311, 149] width 36 height 11
click at [279, 149] on link "Dismiss" at bounding box center [277, 149] width 13 height 5
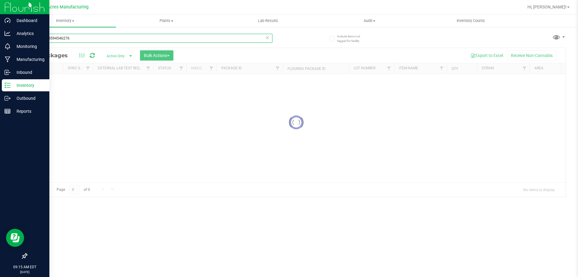
drag, startPoint x: 79, startPoint y: 39, endPoint x: 0, endPoint y: 84, distance: 91.5
click at [0, 77] on div "Dashboard Analytics Monitoring Manufacturing Inbound Inventory Outbound Reports…" at bounding box center [289, 138] width 578 height 277
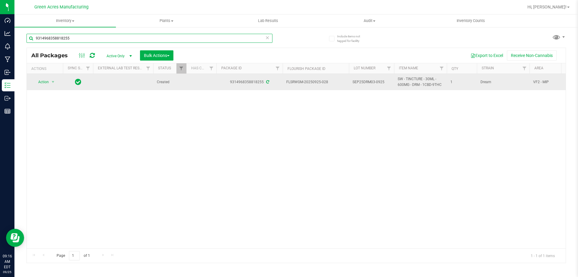
type input "9314968358818255"
click at [42, 79] on span "Action" at bounding box center [41, 82] width 16 height 8
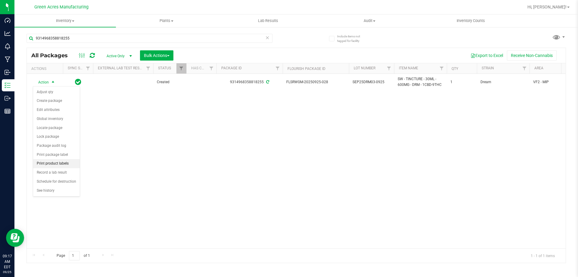
click at [63, 166] on li "Print product labels" at bounding box center [56, 163] width 47 height 9
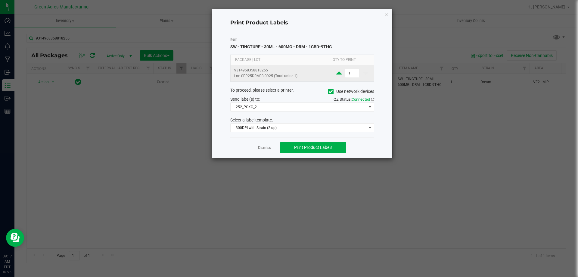
click at [336, 73] on icon at bounding box center [338, 73] width 5 height 8
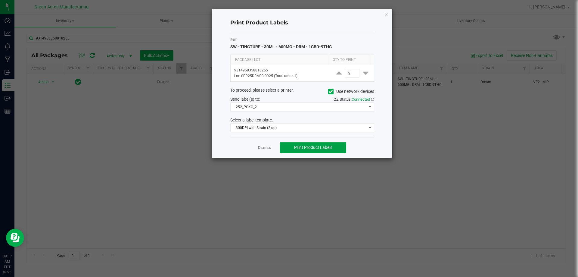
click at [323, 145] on span "Print Product Labels" at bounding box center [313, 147] width 38 height 5
click at [290, 31] on div "Print Product Labels" at bounding box center [302, 23] width 144 height 18
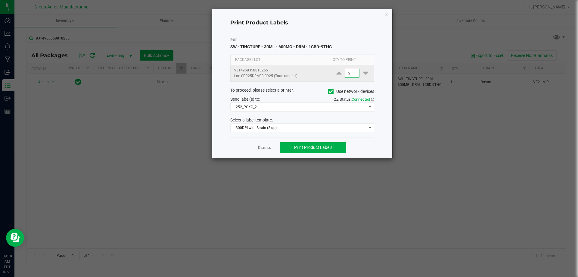
click at [345, 74] on input "2" at bounding box center [352, 73] width 14 height 8
type input "1,200"
click at [366, 144] on div "Dismiss Print Product Labels" at bounding box center [302, 147] width 144 height 21
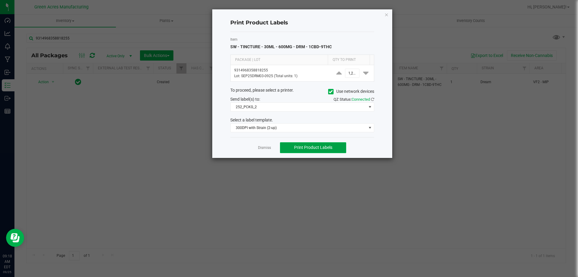
click at [336, 145] on button "Print Product Labels" at bounding box center [313, 147] width 66 height 11
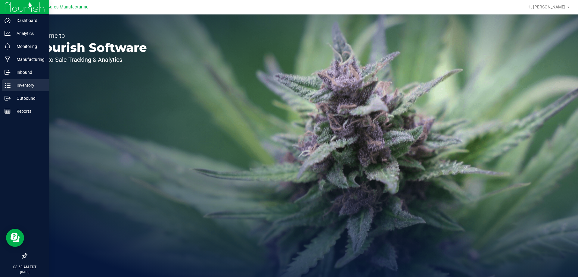
click at [10, 89] on div "Inventory" at bounding box center [26, 85] width 48 height 12
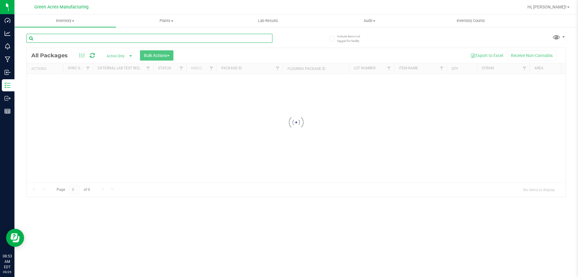
click at [110, 41] on input "text" at bounding box center [149, 38] width 246 height 9
paste input "SEP25GPE01-0924"
type input "SEP25GPE01-0924"
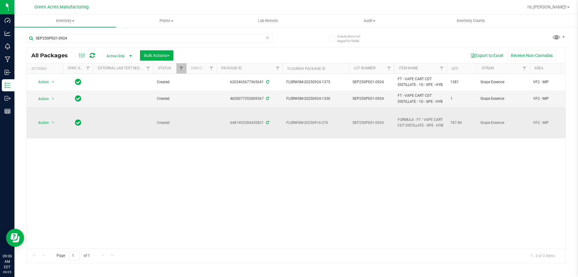
drag, startPoint x: 54, startPoint y: 172, endPoint x: 51, endPoint y: 142, distance: 30.5
click at [54, 172] on div "Action Action Adjust qty Create package Edit attributes Global inventory Locate…" at bounding box center [296, 161] width 539 height 174
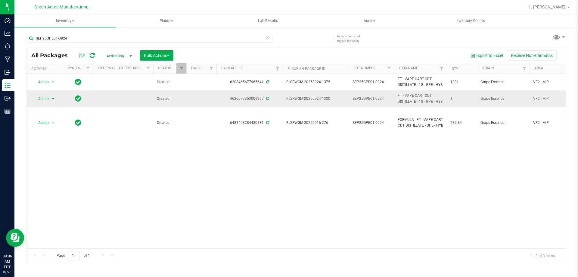
click at [42, 103] on span "Action" at bounding box center [41, 99] width 16 height 8
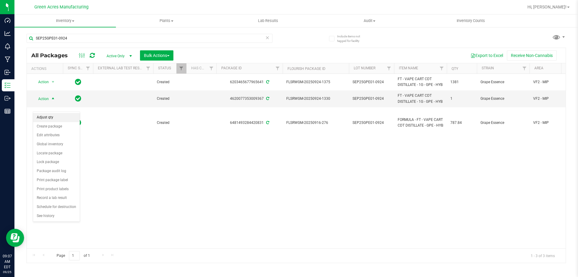
click at [53, 114] on li "Adjust qty" at bounding box center [56, 117] width 47 height 9
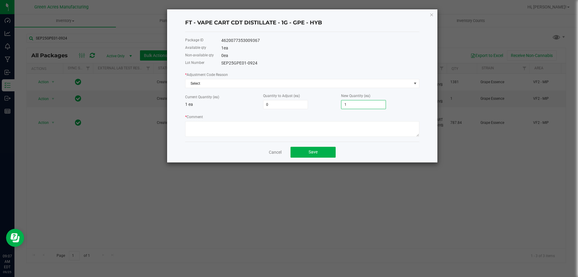
type input "-1"
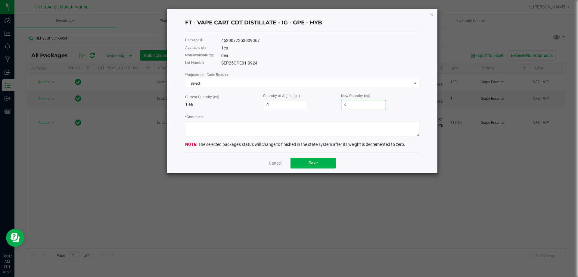
type input "0"
click at [233, 88] on div "* Adjustment Code Reason Select Current Quantity (ea) 1 ea Quantity to Adjust (…" at bounding box center [302, 103] width 234 height 65
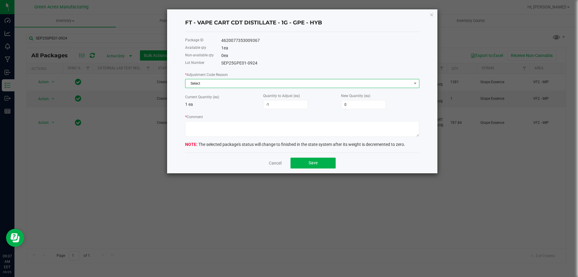
click at [232, 83] on span "Select" at bounding box center [298, 83] width 226 height 8
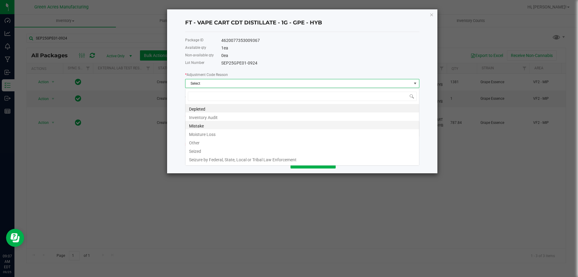
scroll to position [9, 234]
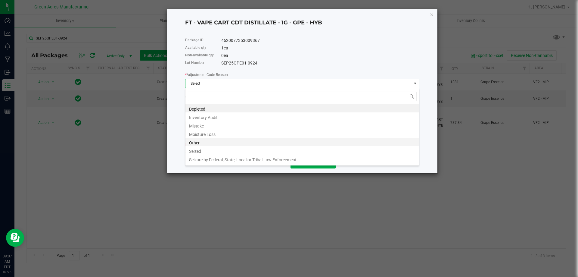
click at [219, 142] on li "Other" at bounding box center [302, 142] width 234 height 8
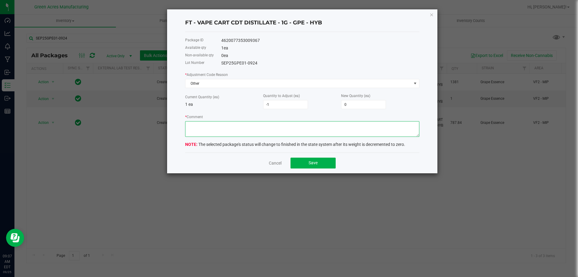
click at [284, 126] on textarea "* Comment" at bounding box center [302, 129] width 234 height 16
type textarea "MMV"
click at [328, 163] on button "Save" at bounding box center [313, 162] width 45 height 11
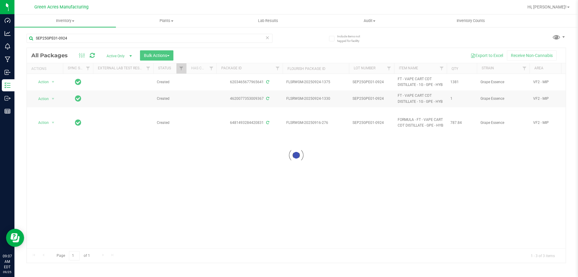
click at [300, 163] on div at bounding box center [296, 155] width 539 height 215
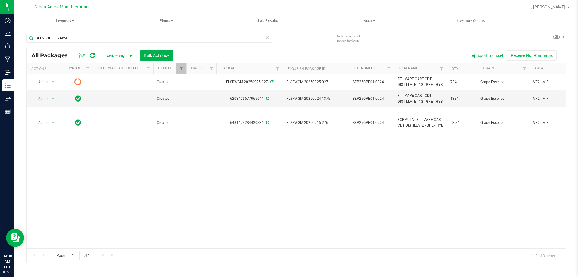
click at [284, 194] on div "Action Action Edit attributes Global inventory Lock package Package audit log P…" at bounding box center [296, 161] width 539 height 174
click at [39, 103] on span "Action" at bounding box center [41, 99] width 16 height 8
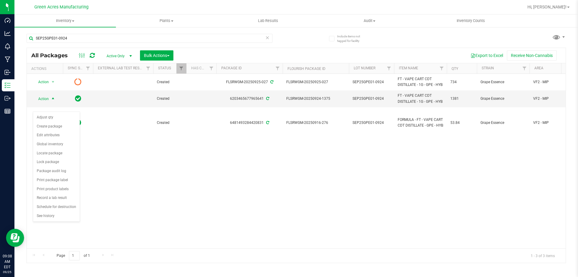
click at [245, 238] on div "Action Action Edit attributes Global inventory Lock package Package audit log P…" at bounding box center [296, 161] width 539 height 174
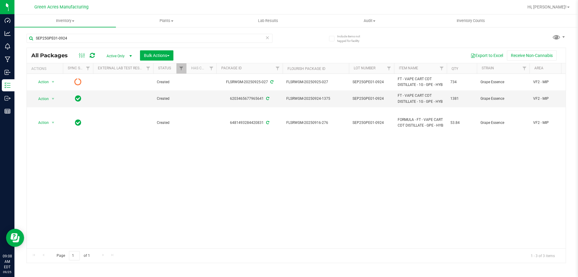
click at [203, 213] on div "Action Action Edit attributes Global inventory Lock package Package audit log P…" at bounding box center [296, 161] width 539 height 174
click at [195, 208] on div "Action Action Edit attributes Global inventory Lock package Package audit log P…" at bounding box center [296, 161] width 539 height 174
drag, startPoint x: 100, startPoint y: 180, endPoint x: 104, endPoint y: 188, distance: 8.6
click at [102, 186] on div "Action Action Edit attributes Global inventory Lock package Package audit log P…" at bounding box center [296, 161] width 539 height 174
click at [91, 56] on icon at bounding box center [92, 55] width 5 height 6
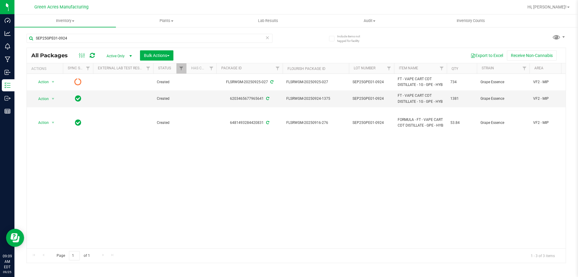
click at [95, 58] on div at bounding box center [87, 55] width 20 height 7
click at [92, 55] on icon at bounding box center [92, 55] width 5 height 6
click at [100, 67] on link "External Lab Test Result" at bounding box center [121, 68] width 47 height 4
click at [91, 54] on div at bounding box center [296, 155] width 539 height 215
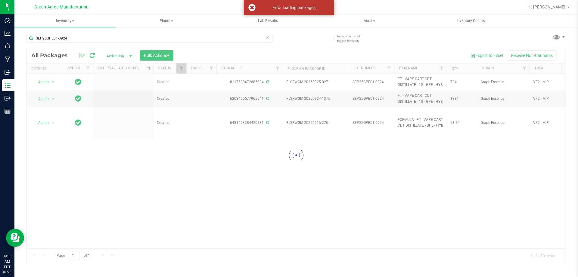
click at [156, 196] on div at bounding box center [296, 155] width 539 height 215
